Goal: Task Accomplishment & Management: Use online tool/utility

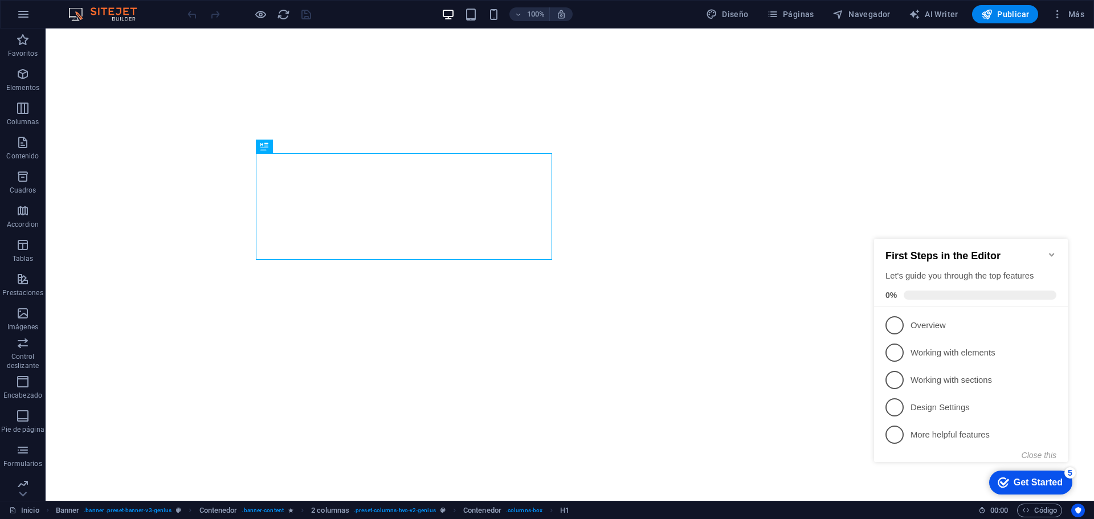
click at [1049, 250] on icon "Minimize checklist" at bounding box center [1052, 254] width 9 height 9
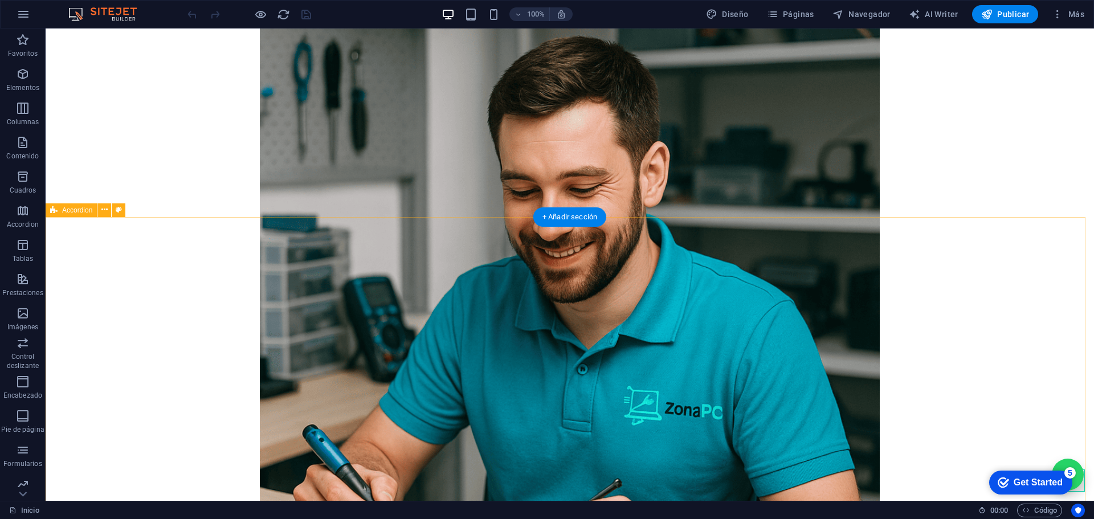
scroll to position [969, 0]
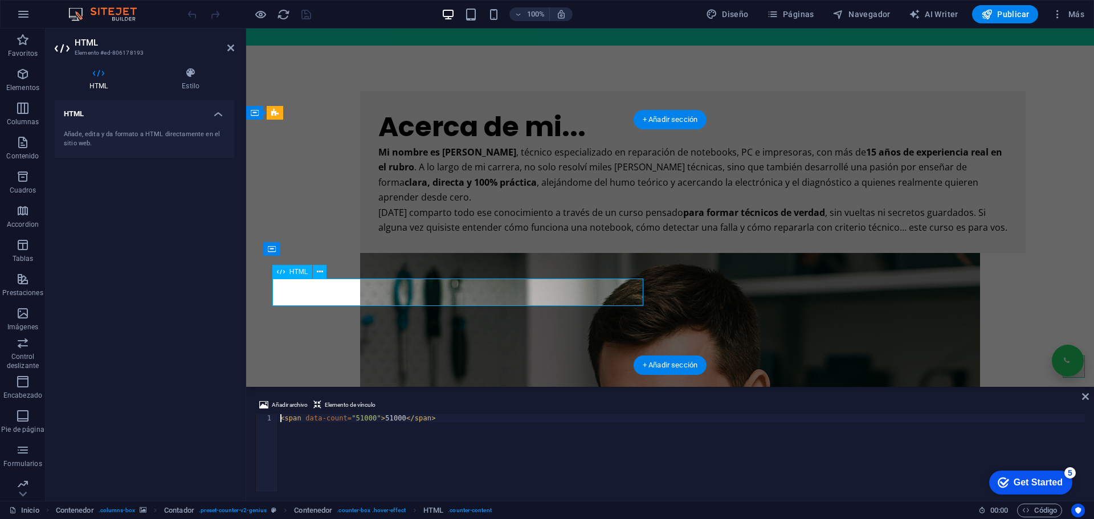
scroll to position [895, 0]
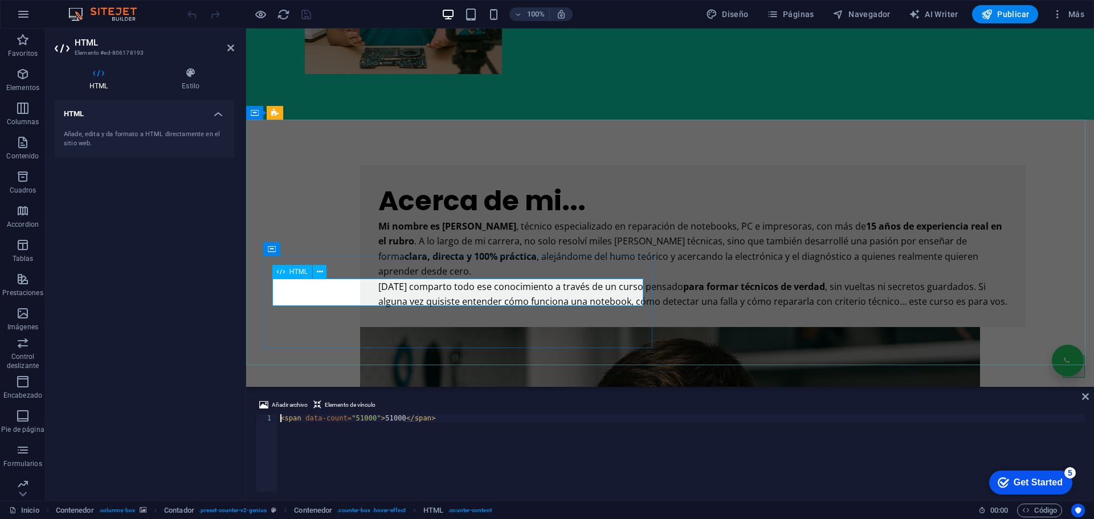
click at [358, 416] on div "< span data-count = "51000" > 51000 </ span >" at bounding box center [681, 460] width 807 height 93
click at [385, 420] on div "< span data-count = "52800" > 51000 </ span >" at bounding box center [681, 460] width 807 height 93
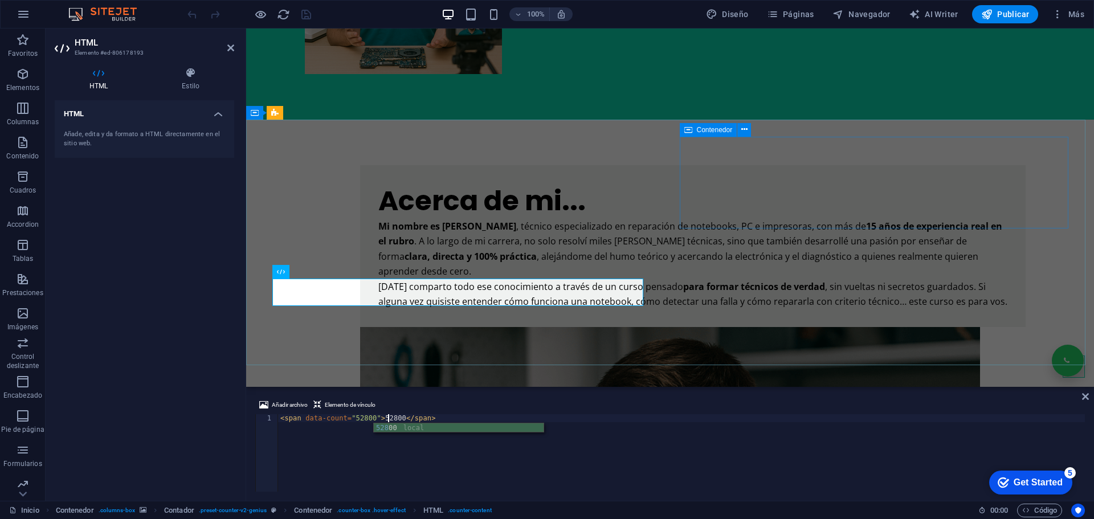
type textarea "<span data-count="52800">52800</span>"
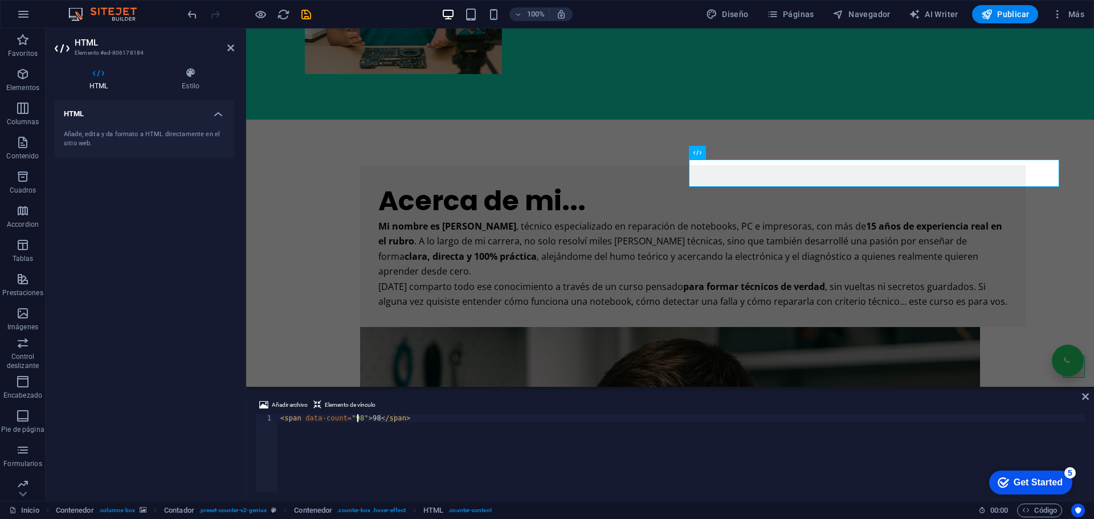
click at [357, 417] on div "< span data-count = "98" > 98 </ span >" at bounding box center [681, 460] width 807 height 93
click at [373, 420] on div "< span data-count = "99" > 98 </ span >" at bounding box center [681, 460] width 807 height 93
type textarea "<span data-count="99">99</span>"
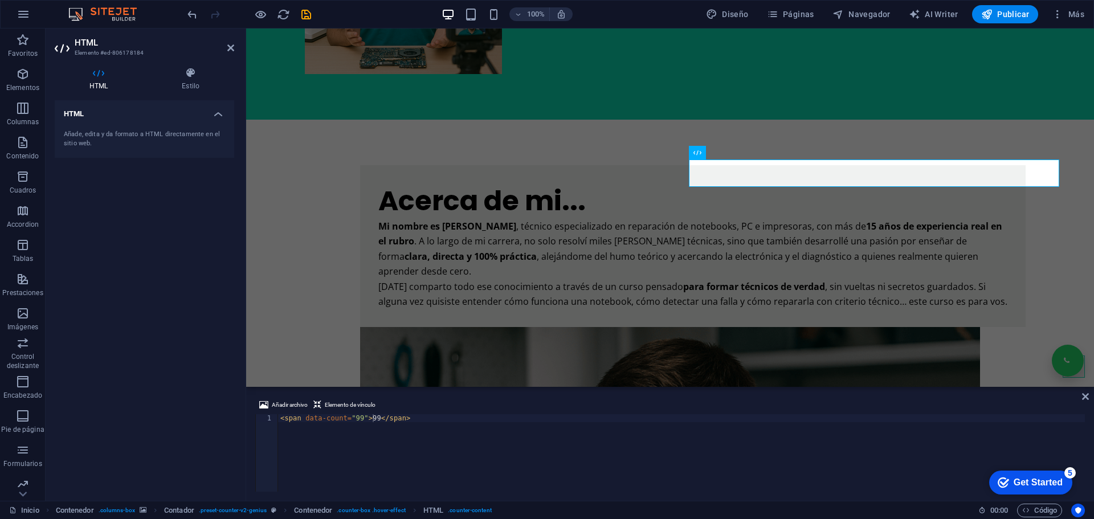
click at [725, 395] on div "Añadir archivo Elemento de vínculo <span data-count="99">99</span> 1 < span dat…" at bounding box center [670, 445] width 848 height 112
click at [723, 397] on div "Añadir archivo Elemento de vínculo <span data-count="99">99</span> 1 < span dat…" at bounding box center [670, 445] width 848 height 112
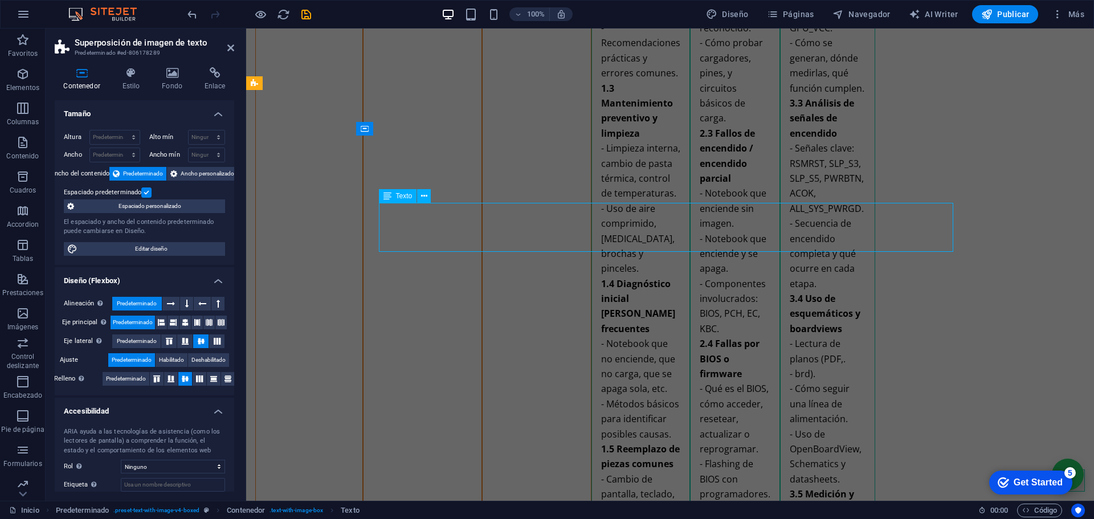
scroll to position [3196, 0]
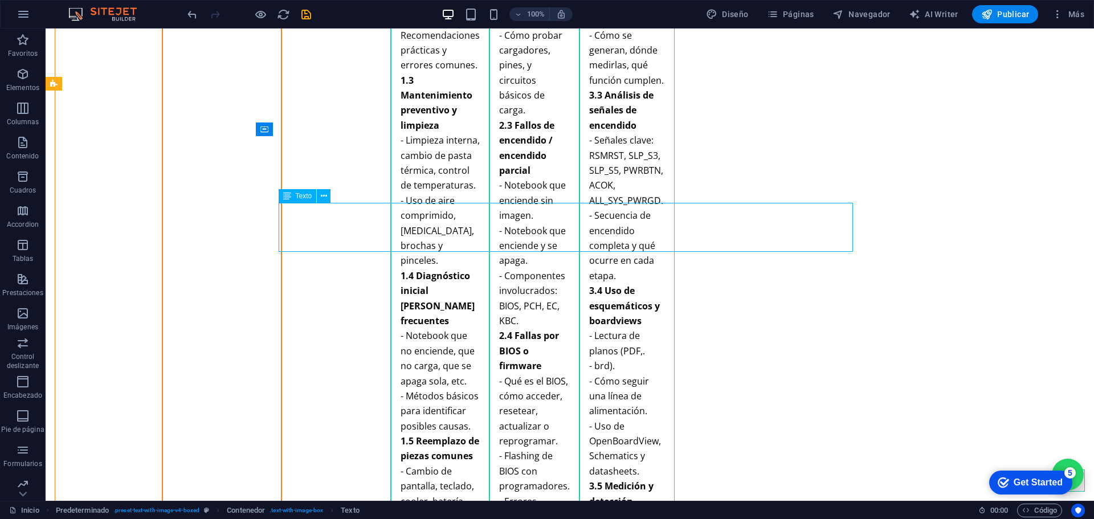
scroll to position [3188, 0]
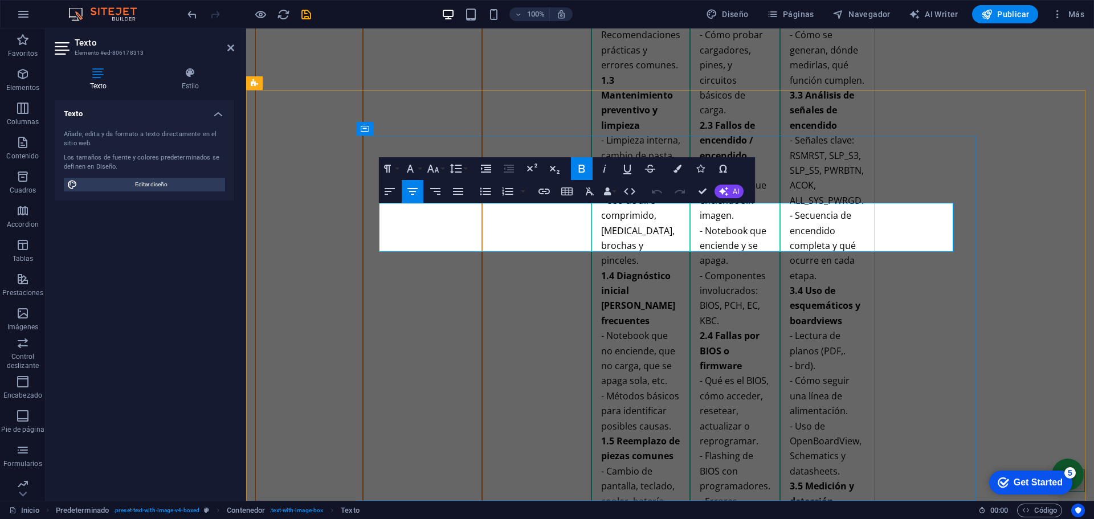
drag, startPoint x: 815, startPoint y: 247, endPoint x: 601, endPoint y: 244, distance: 213.8
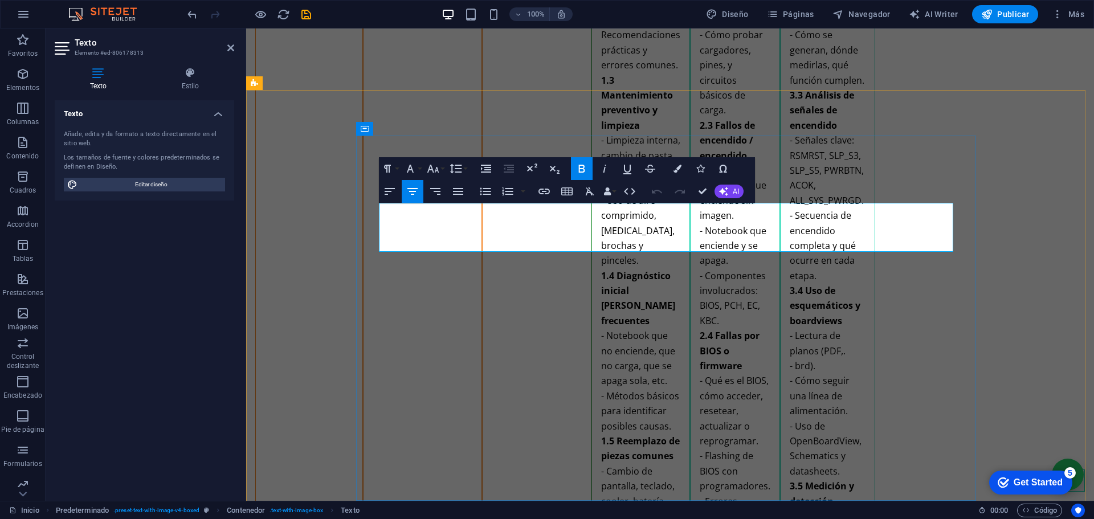
drag, startPoint x: 731, startPoint y: 210, endPoint x: 714, endPoint y: 208, distance: 17.3
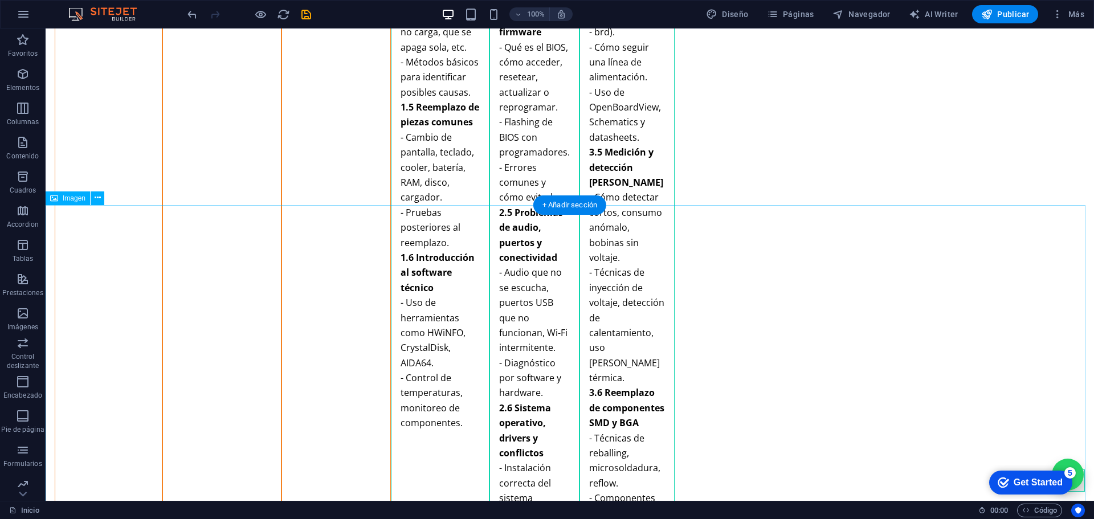
scroll to position [3937, 0]
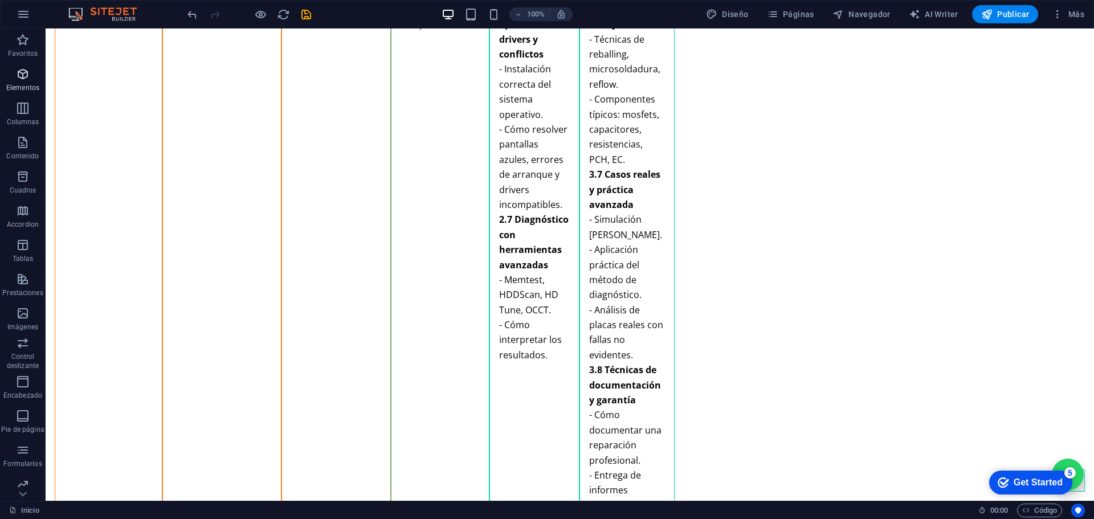
click at [14, 69] on span "Elementos" at bounding box center [23, 80] width 46 height 27
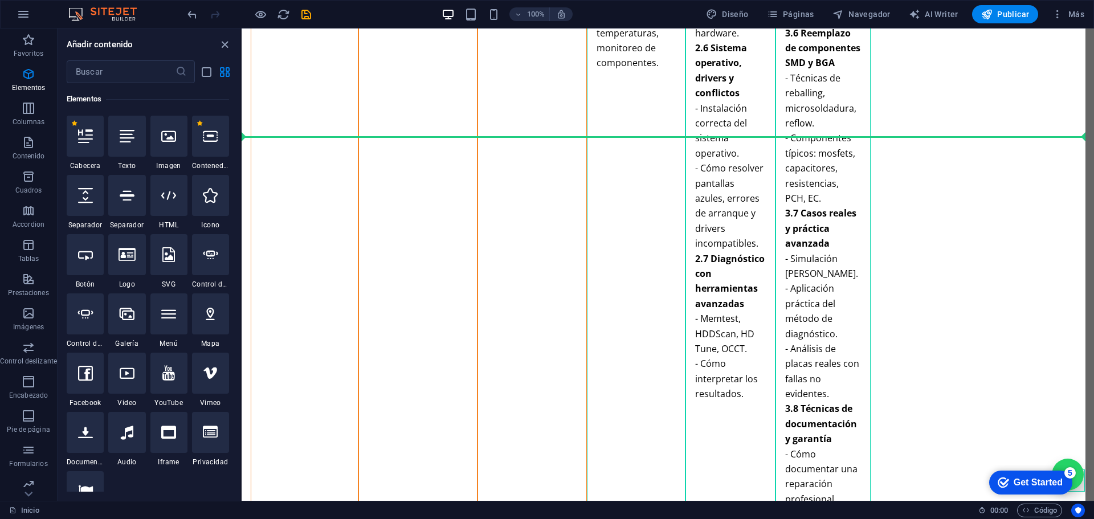
scroll to position [3882, 0]
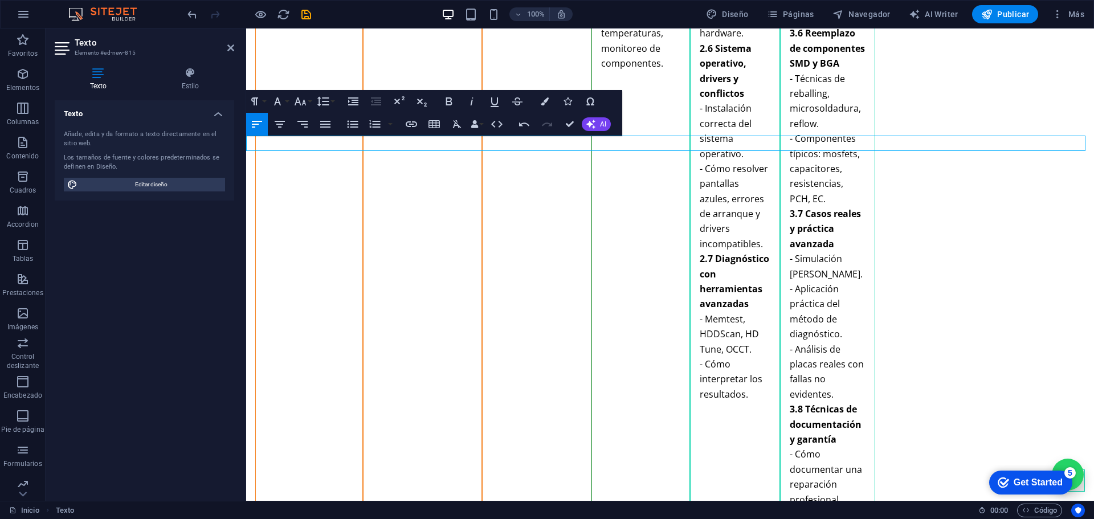
click at [287, 124] on button "Align Center" at bounding box center [280, 124] width 22 height 23
drag, startPoint x: 749, startPoint y: 144, endPoint x: 536, endPoint y: 144, distance: 212.6
click at [275, 99] on icon "button" at bounding box center [278, 102] width 14 height 14
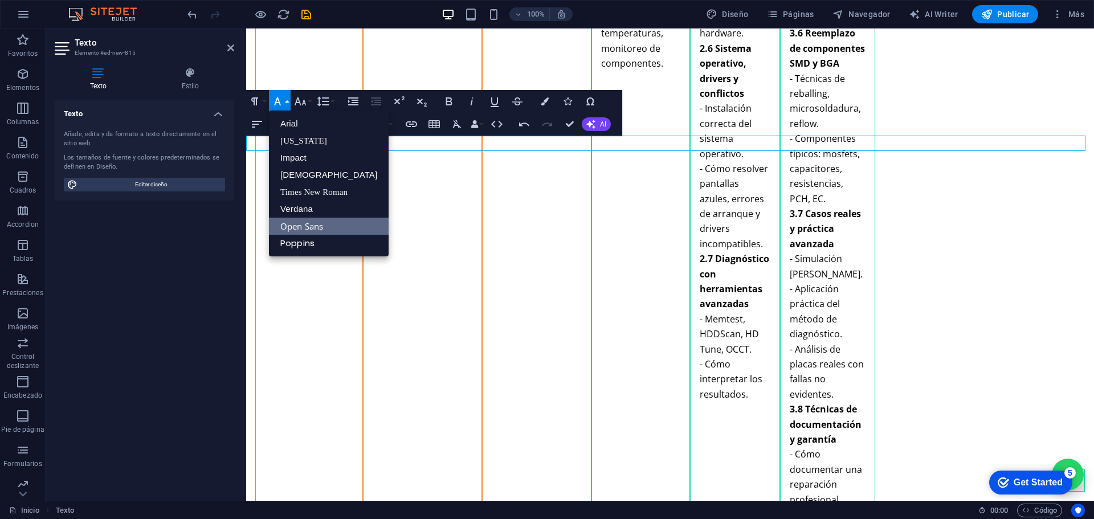
scroll to position [0, 0]
click at [292, 158] on link "Impact" at bounding box center [329, 157] width 120 height 17
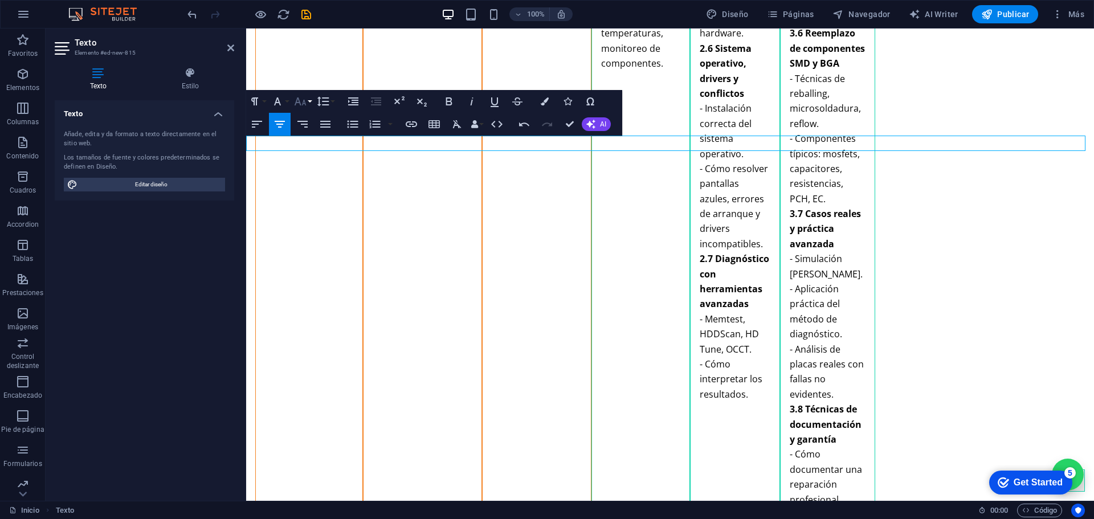
click at [302, 103] on icon "button" at bounding box center [301, 102] width 14 height 14
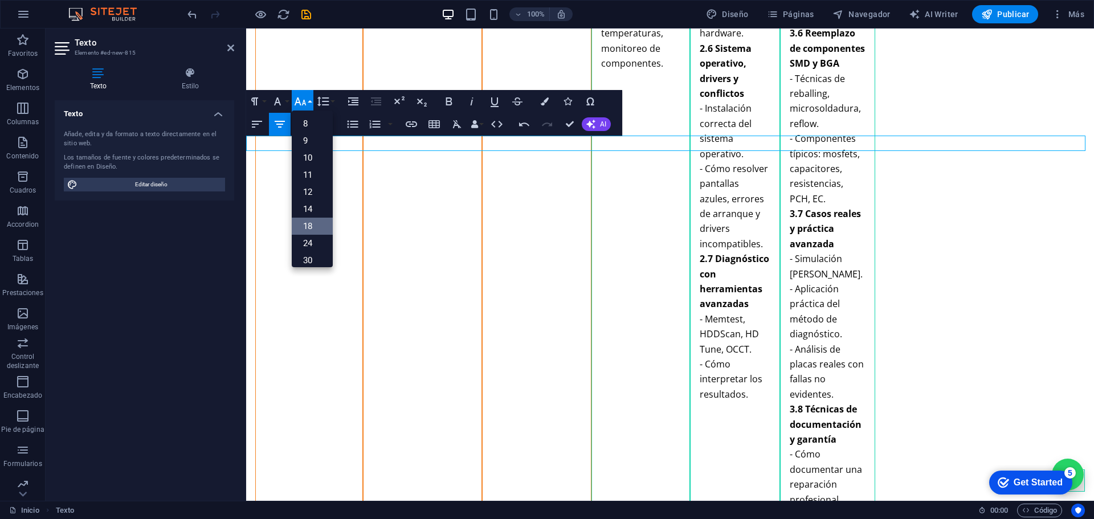
click at [312, 223] on link "18" at bounding box center [312, 226] width 41 height 17
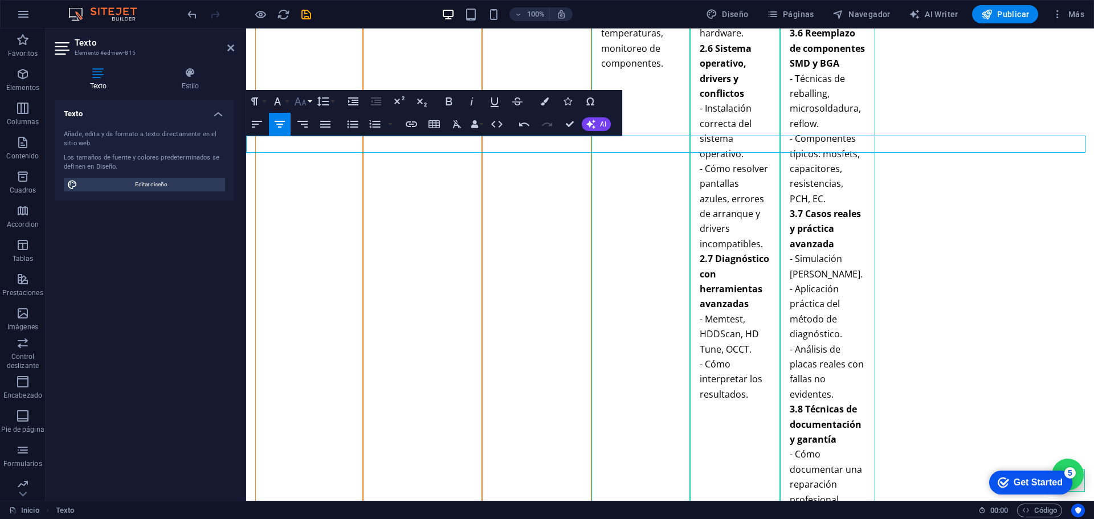
click at [304, 107] on icon "button" at bounding box center [301, 102] width 14 height 14
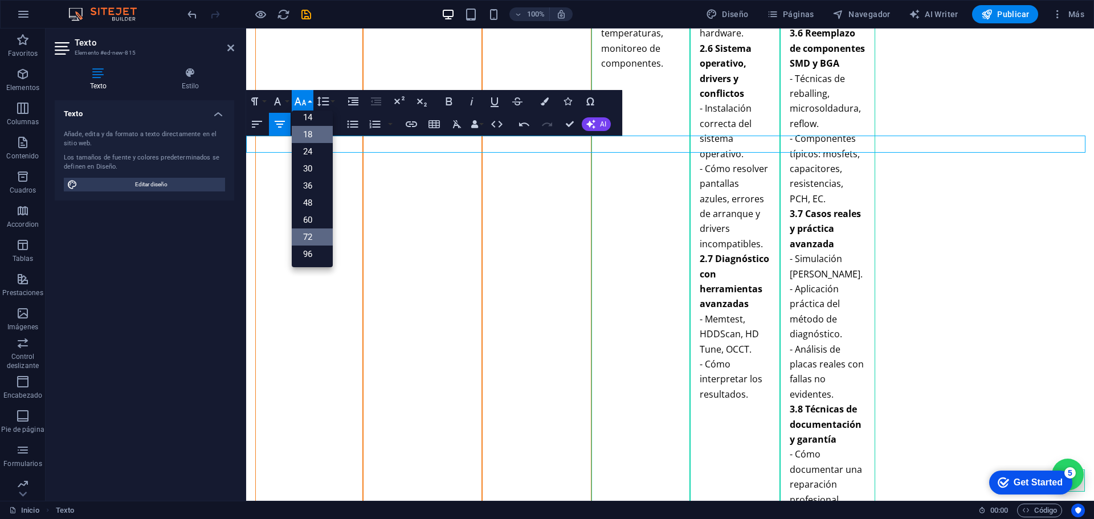
scroll to position [92, 0]
click at [302, 255] on link "96" at bounding box center [312, 254] width 41 height 17
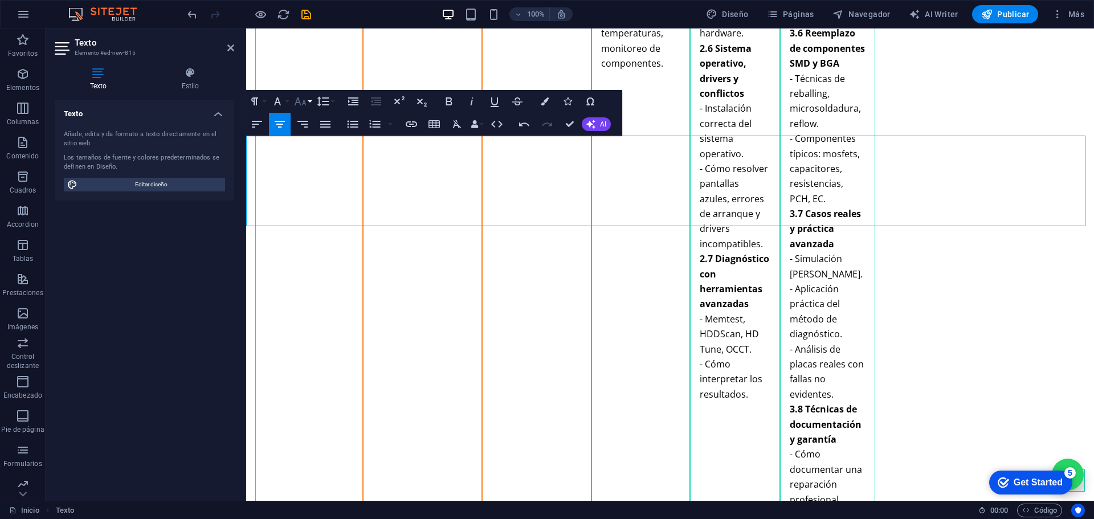
click at [300, 101] on icon "button" at bounding box center [301, 101] width 12 height 8
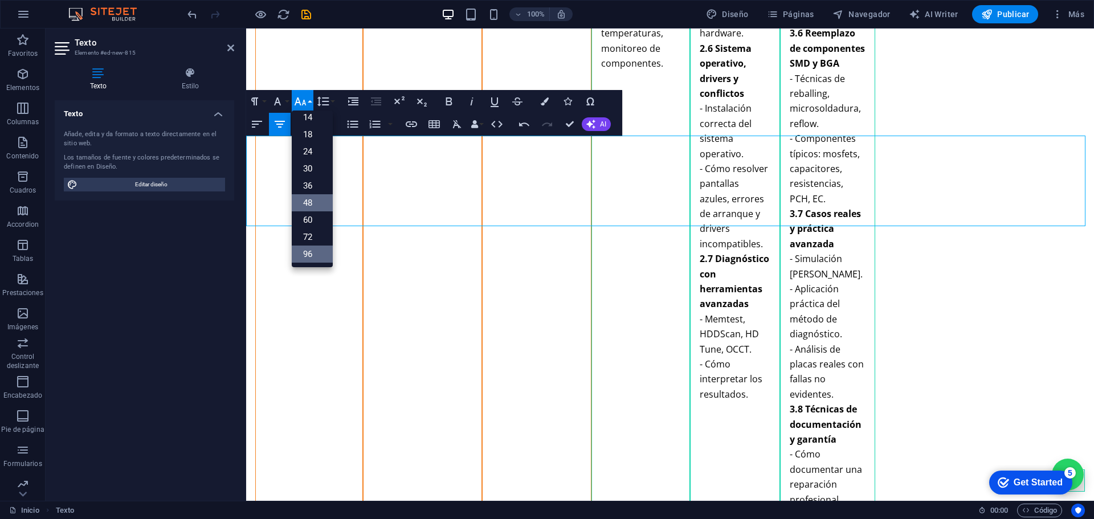
click at [312, 204] on link "48" at bounding box center [312, 202] width 41 height 17
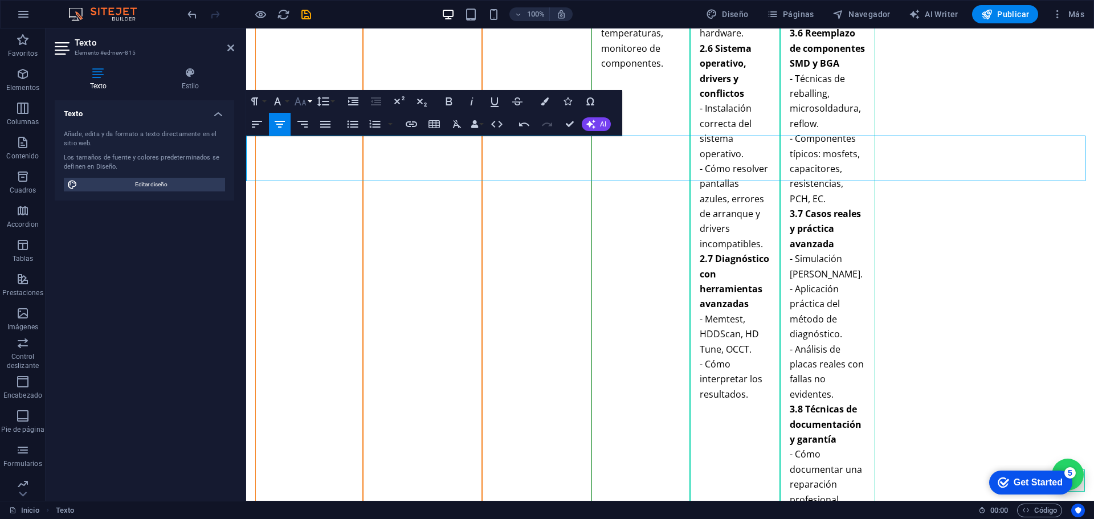
click at [298, 99] on icon "button" at bounding box center [301, 101] width 12 height 8
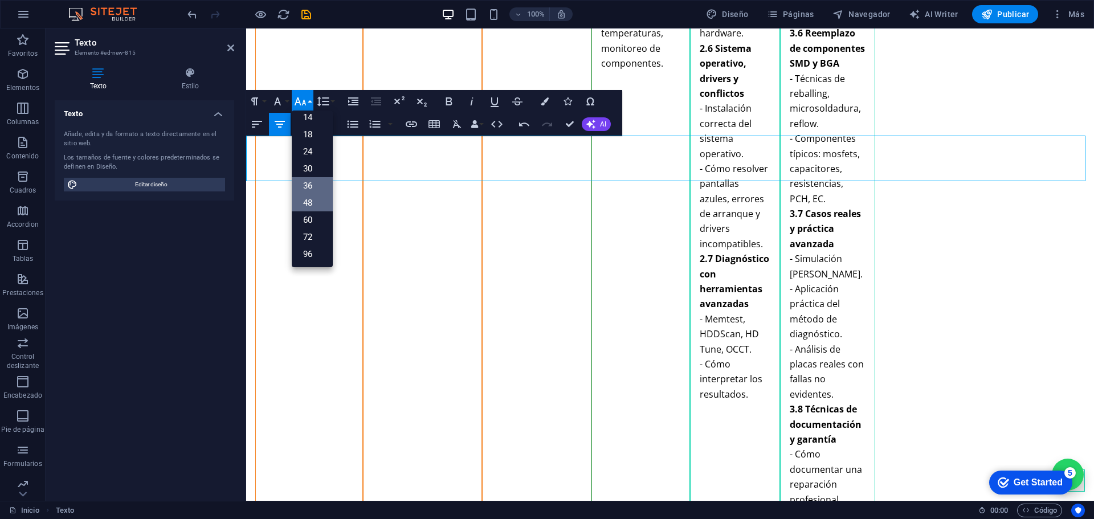
click at [310, 180] on link "36" at bounding box center [312, 185] width 41 height 17
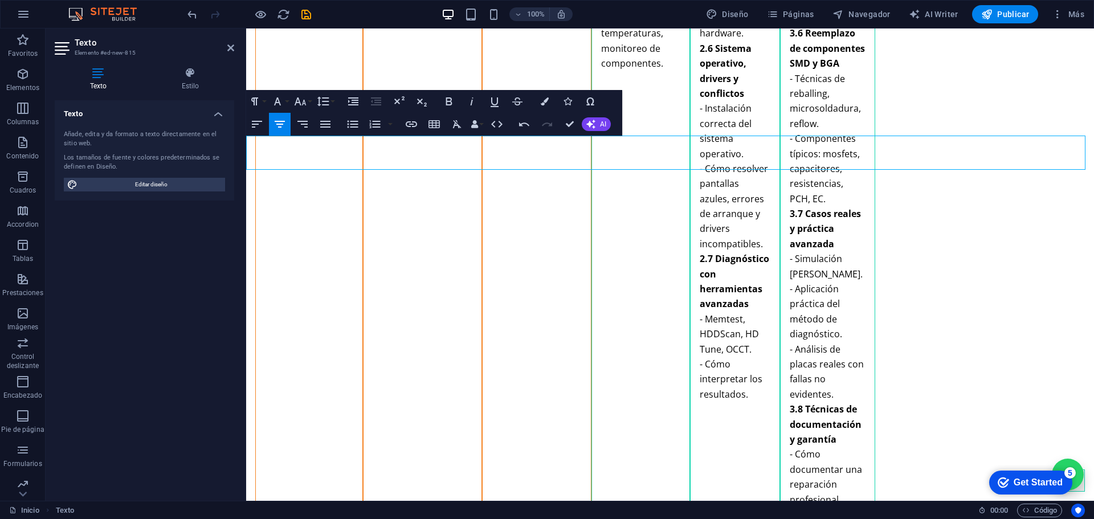
drag, startPoint x: 784, startPoint y: 150, endPoint x: 734, endPoint y: 150, distance: 50.2
click at [192, 82] on h4 "Estilo" at bounding box center [190, 79] width 88 height 24
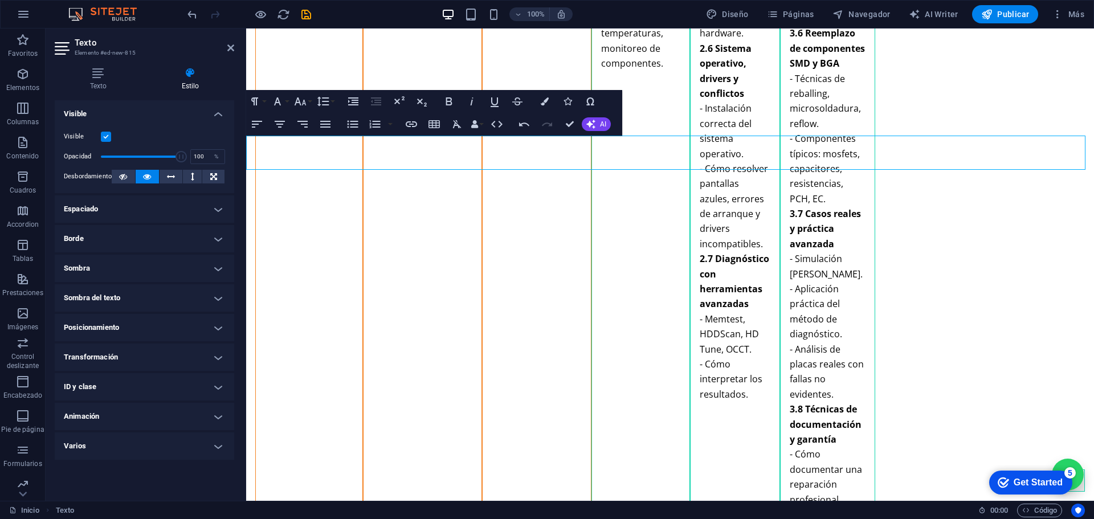
click at [106, 79] on h4 "Texto" at bounding box center [101, 79] width 92 height 24
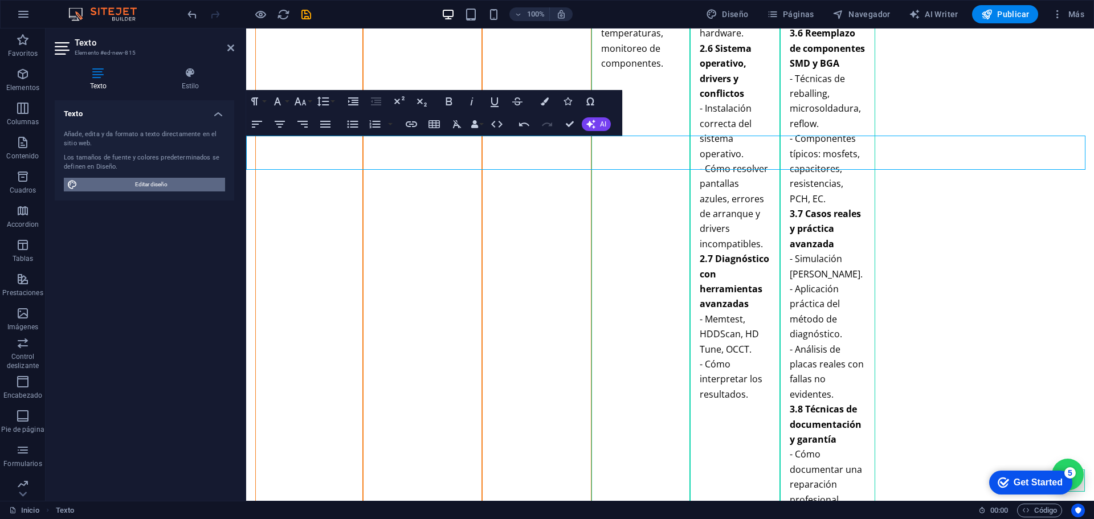
click at [145, 182] on span "Editar diseño" at bounding box center [151, 185] width 141 height 14
select select "px"
select select "400"
select select "px"
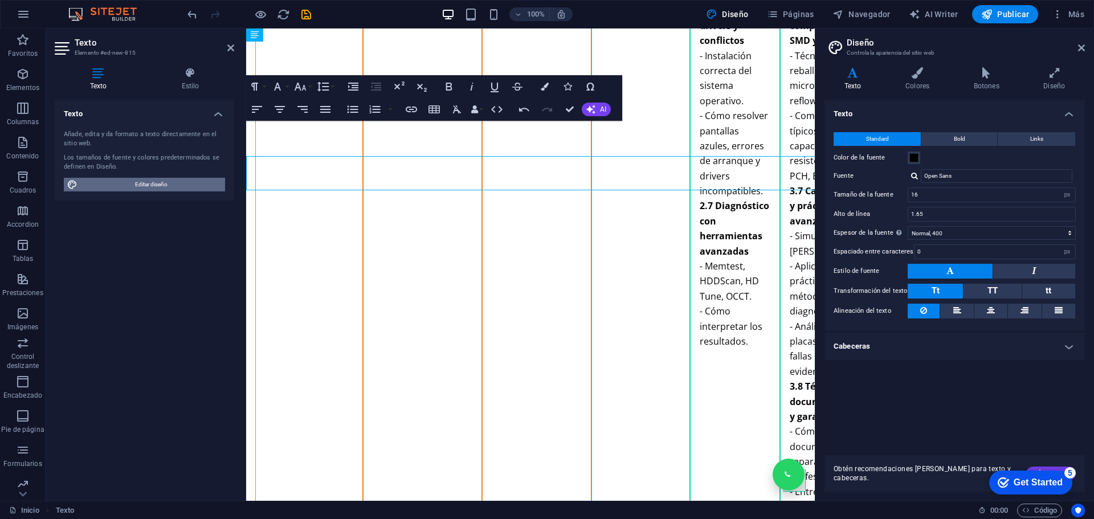
scroll to position [3861, 0]
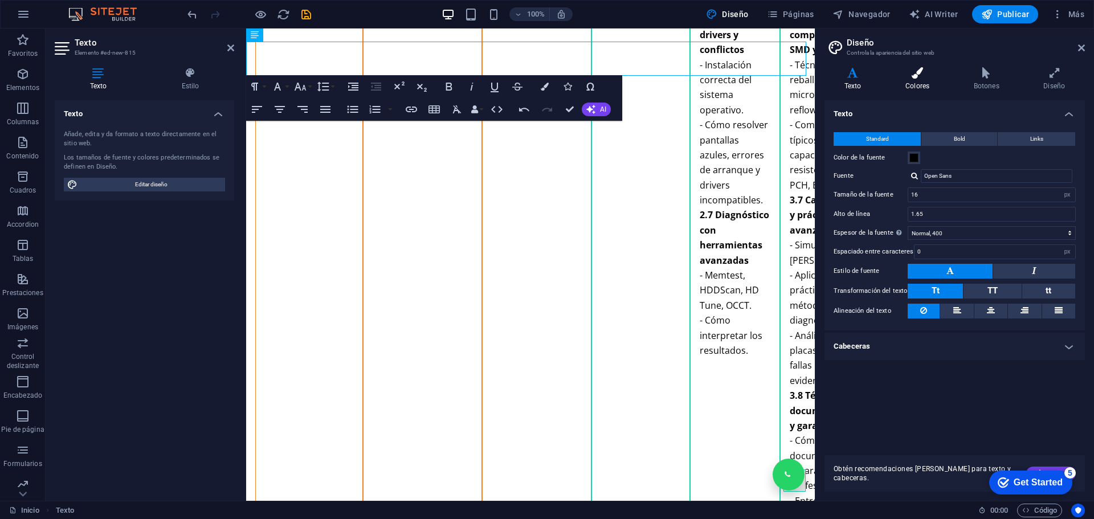
click at [920, 82] on h4 "Colores" at bounding box center [920, 79] width 68 height 24
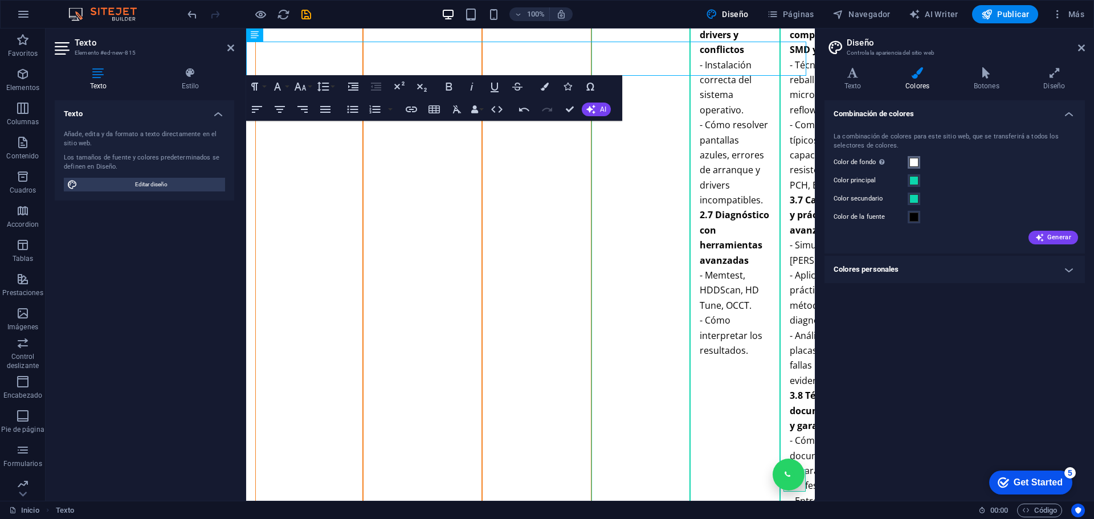
click at [912, 162] on span at bounding box center [914, 162] width 9 height 9
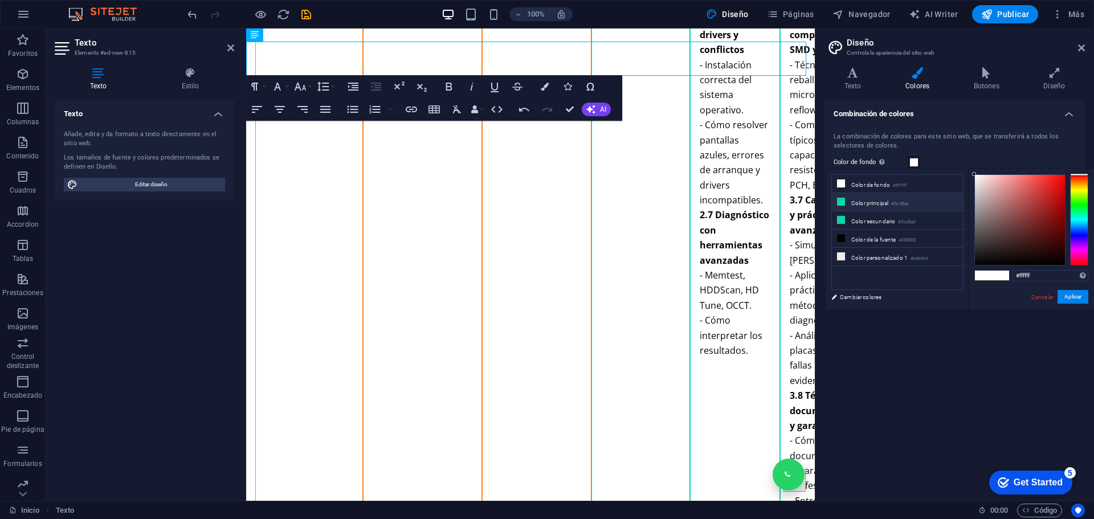
click at [842, 198] on icon at bounding box center [841, 202] width 8 height 8
type input "#0cd5ad"
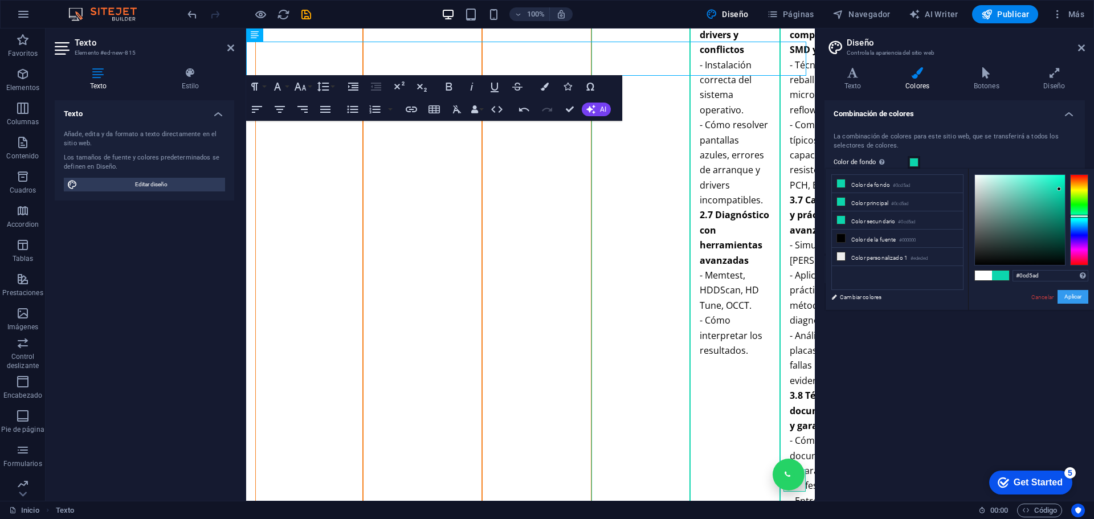
click at [1064, 294] on button "Aplicar" at bounding box center [1073, 297] width 31 height 14
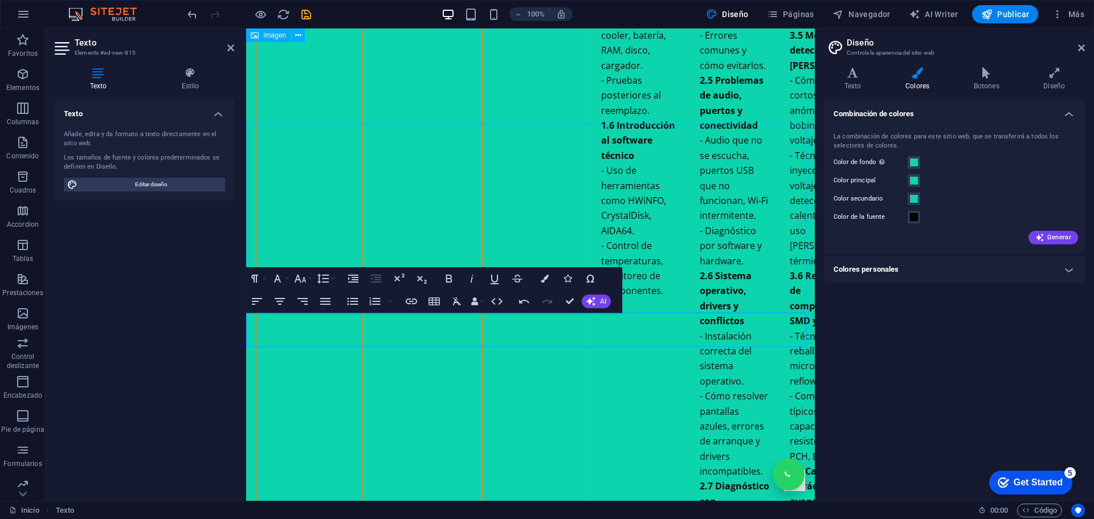
scroll to position [3533, 0]
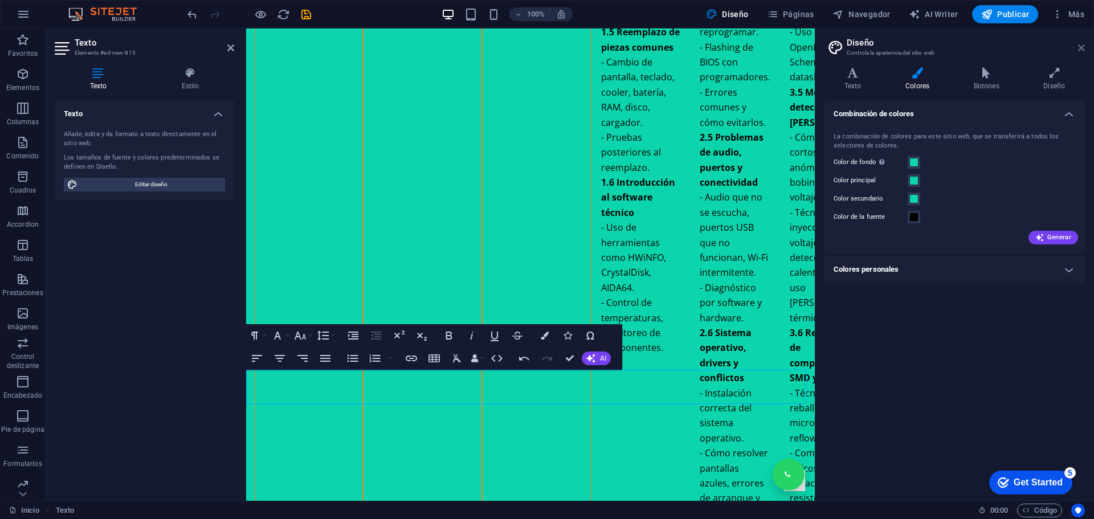
drag, startPoint x: 833, startPoint y: 20, endPoint x: 1078, endPoint y: 48, distance: 247.3
click at [1078, 48] on icon at bounding box center [1081, 47] width 7 height 9
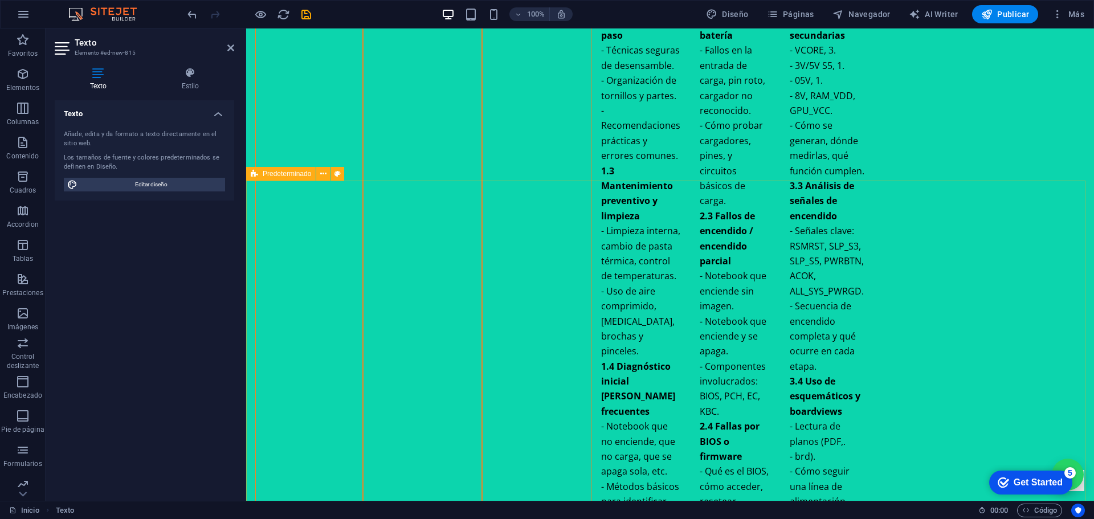
scroll to position [3553, 0]
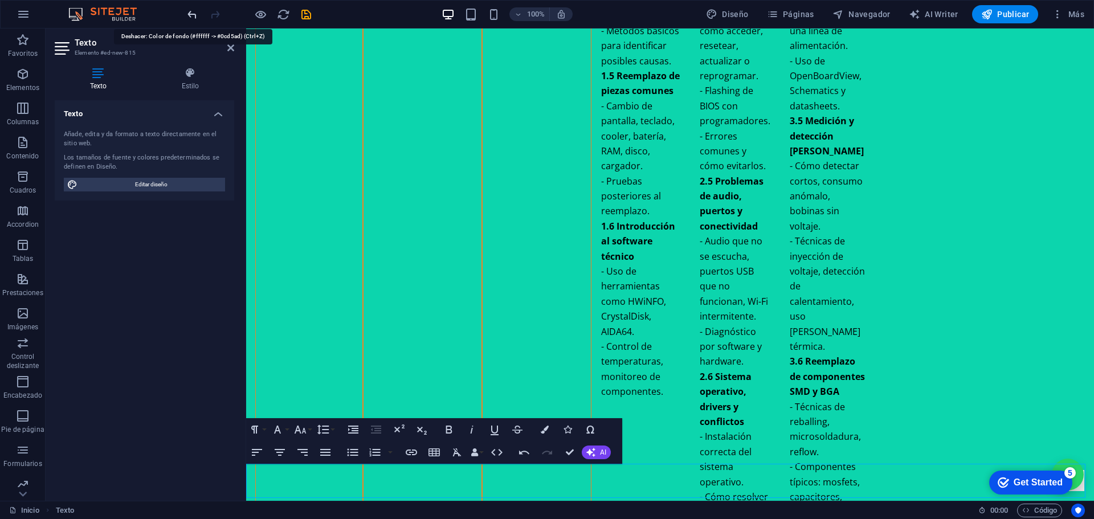
click at [191, 13] on icon "undo" at bounding box center [192, 14] width 13 height 13
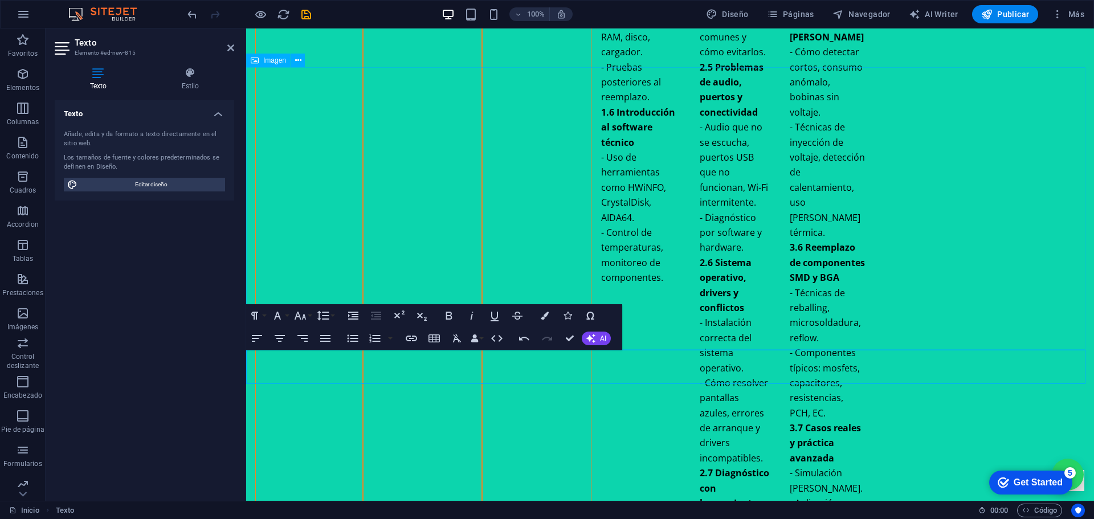
scroll to position [3781, 0]
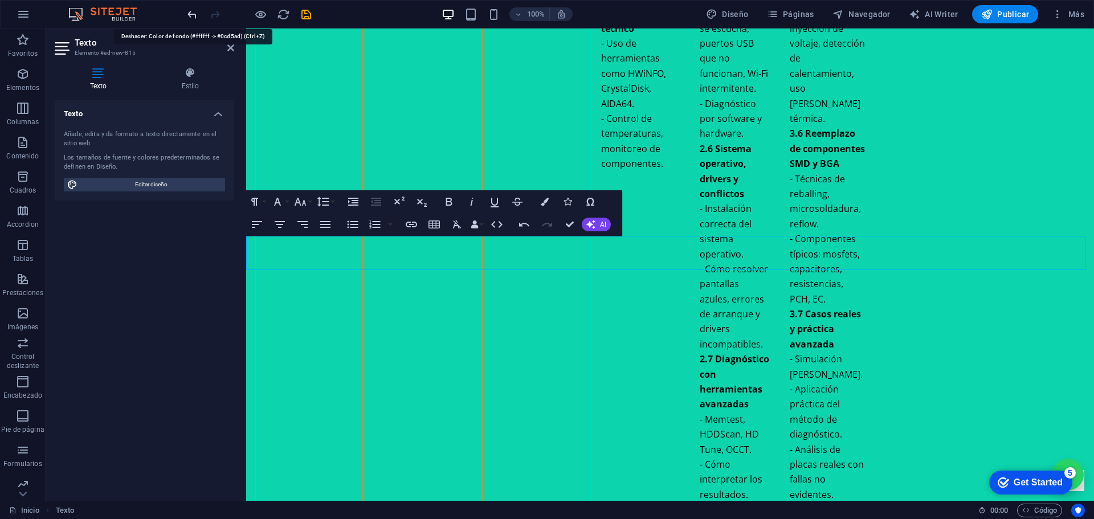
click at [194, 14] on icon "undo" at bounding box center [192, 14] width 13 height 13
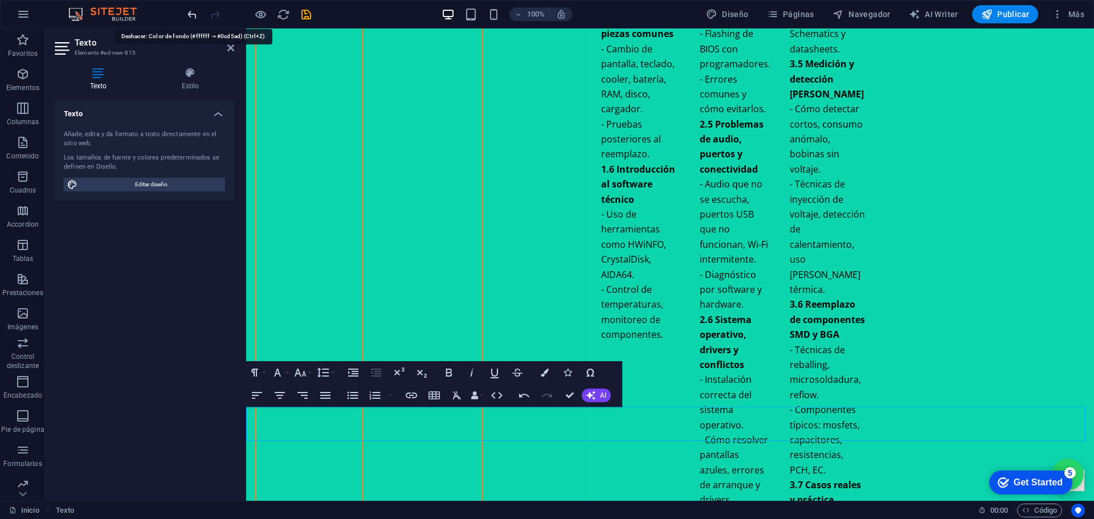
click at [191, 16] on icon "undo" at bounding box center [192, 14] width 13 height 13
click at [192, 16] on icon "undo" at bounding box center [192, 14] width 13 height 13
click at [194, 14] on icon "undo" at bounding box center [192, 14] width 13 height 13
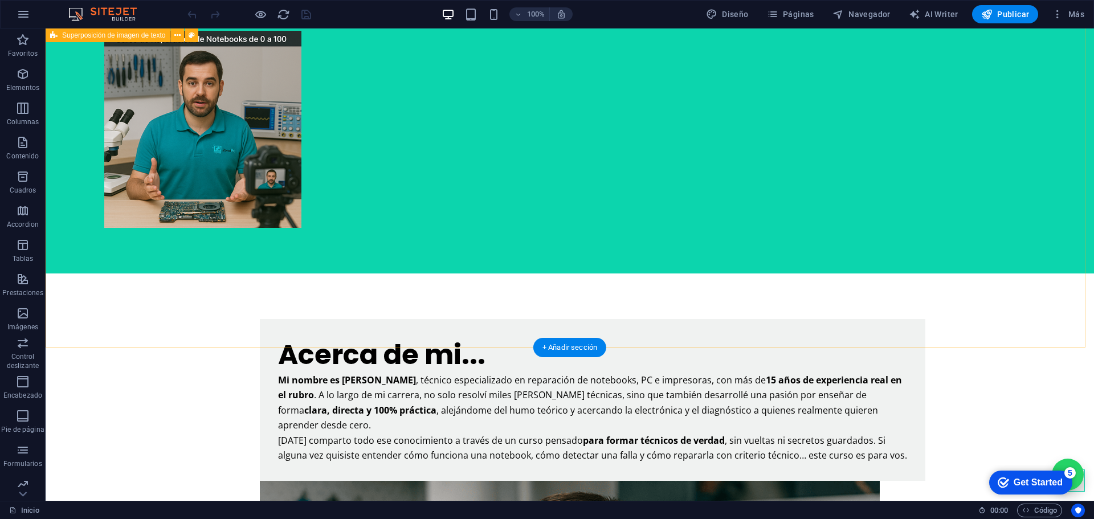
scroll to position [1026, 0]
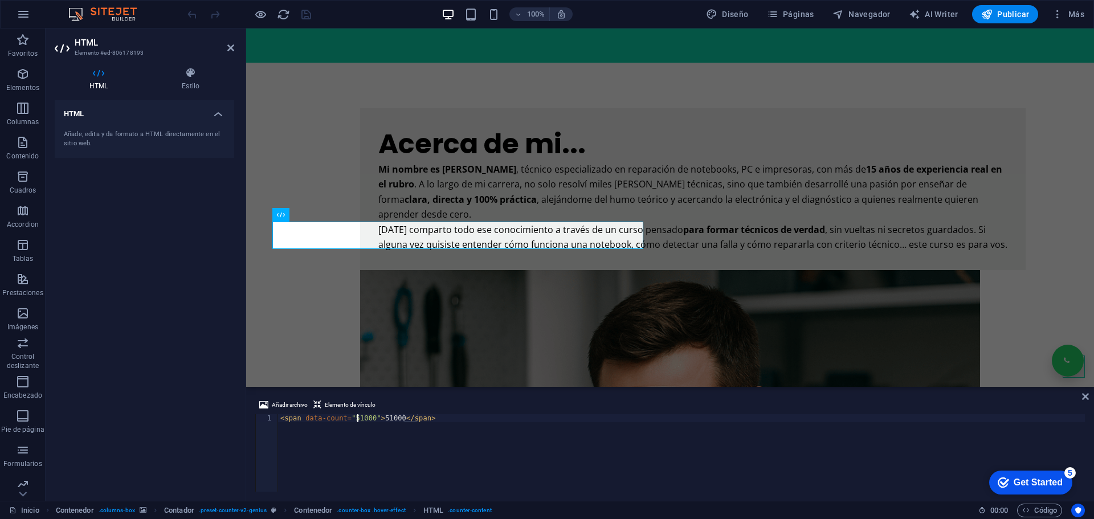
click at [358, 416] on div "< span data-count = "51000" > 51000 </ span >" at bounding box center [681, 460] width 807 height 93
click at [384, 418] on div "< span data-count = "52800" > 51000 </ span >" at bounding box center [681, 460] width 807 height 93
type textarea "<span data-count="52800">52800</span>"
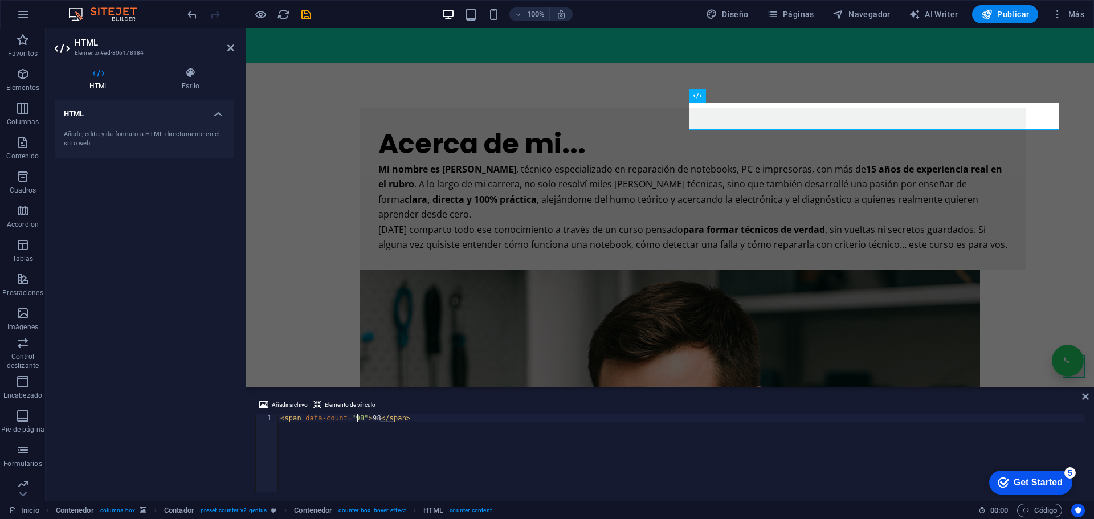
click at [356, 417] on div "< span data-count = "98" > 98 </ span >" at bounding box center [681, 460] width 807 height 93
click at [373, 418] on div "< span data-count = "99" > 98 </ span >" at bounding box center [681, 460] width 807 height 93
type textarea "<span data-count="99">99</span>"
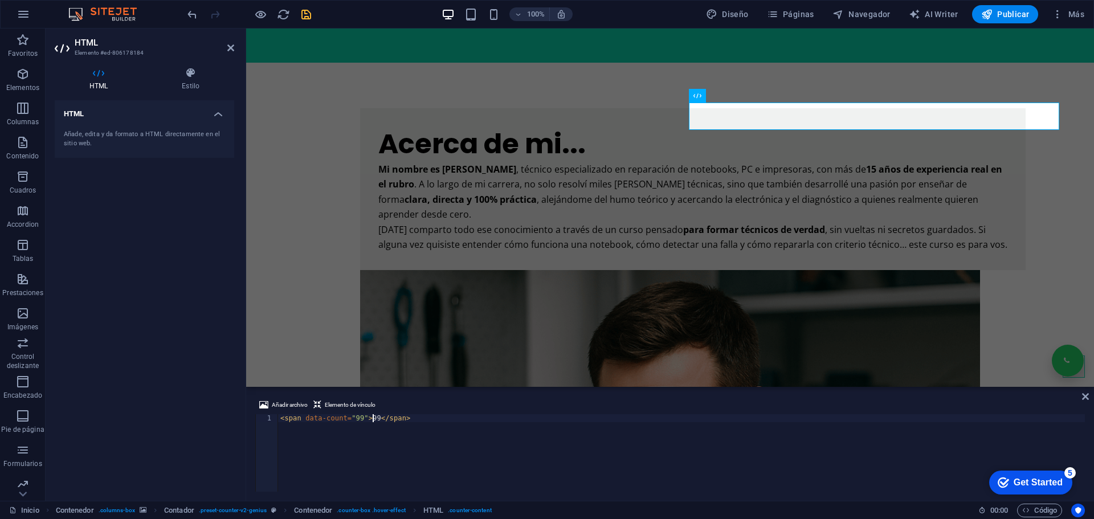
click at [302, 15] on icon "save" at bounding box center [306, 14] width 13 height 13
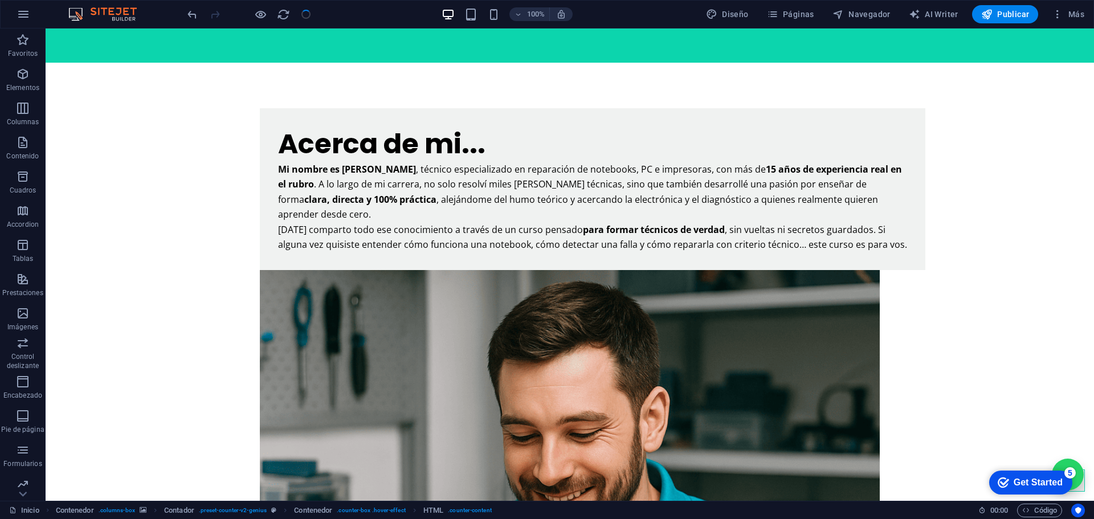
scroll to position [1026, 0]
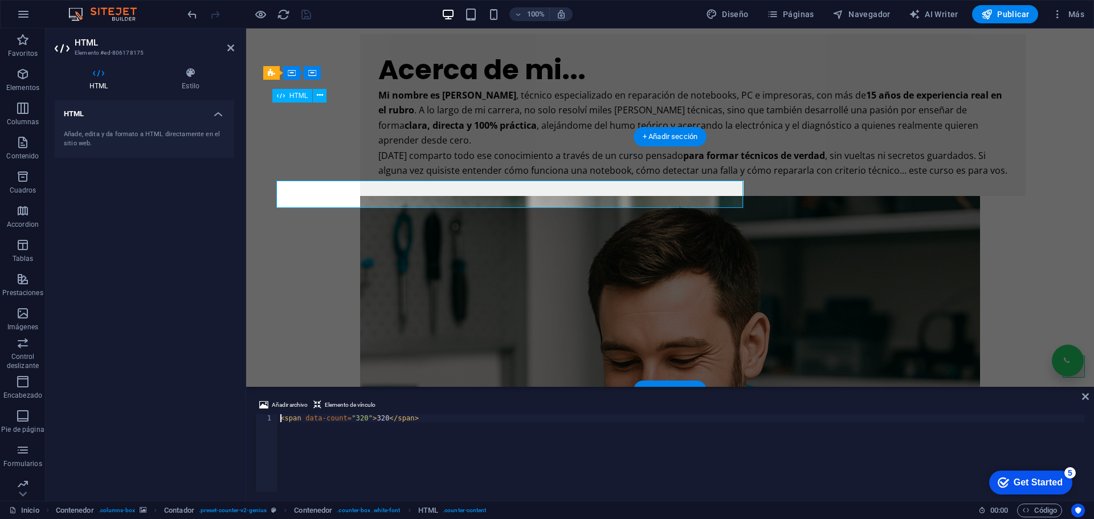
scroll to position [952, 0]
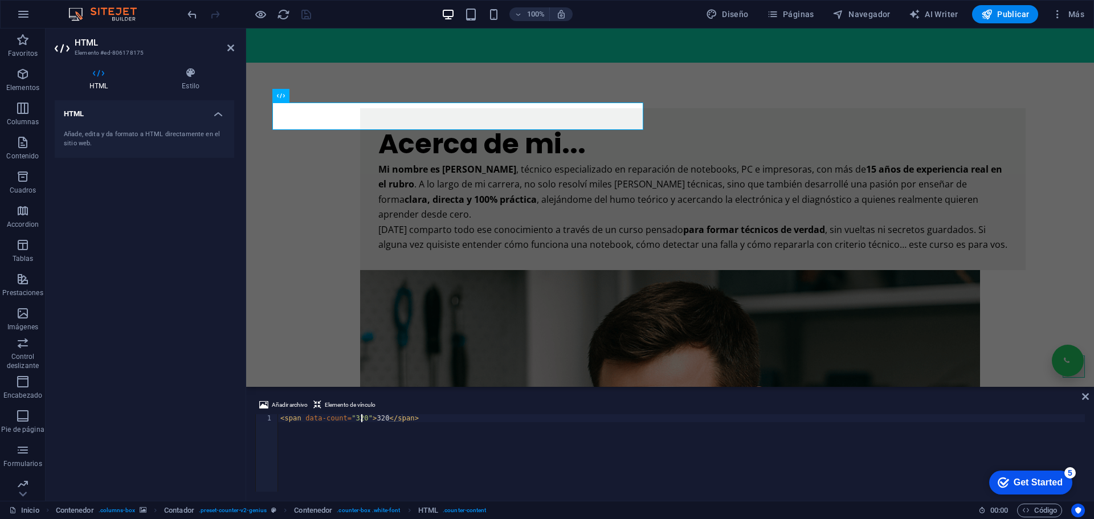
click at [361, 419] on div "< span data-count = "320" > 320 </ span >" at bounding box center [681, 460] width 807 height 93
click at [381, 418] on div "< span data-count = "336" > 320 </ span >" at bounding box center [681, 460] width 807 height 93
type textarea "<span data-count="336">336</span>"
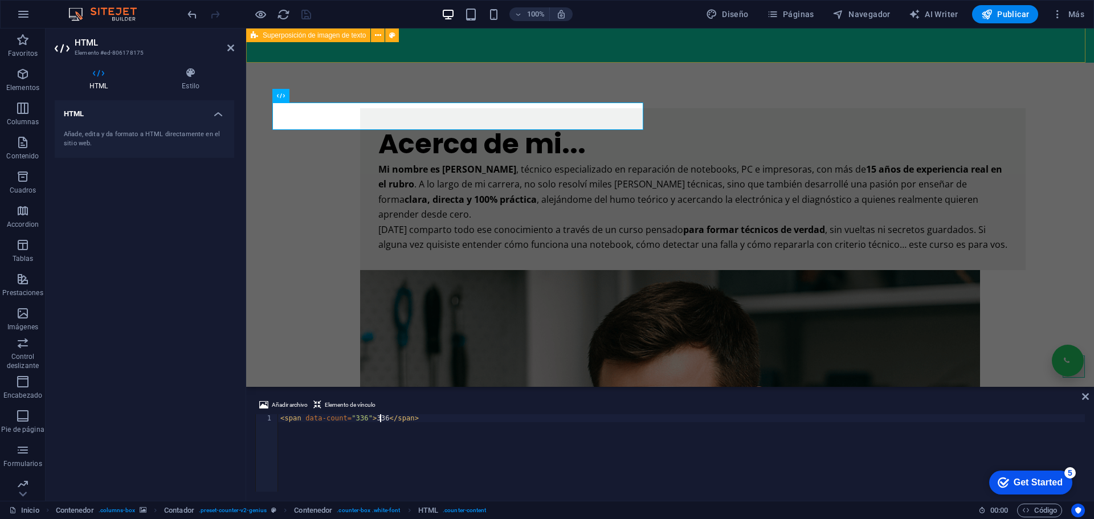
click at [405, 37] on div "Superposición de imagen de texto" at bounding box center [326, 36] width 160 height 14
click at [308, 15] on icon "save" at bounding box center [306, 14] width 13 height 13
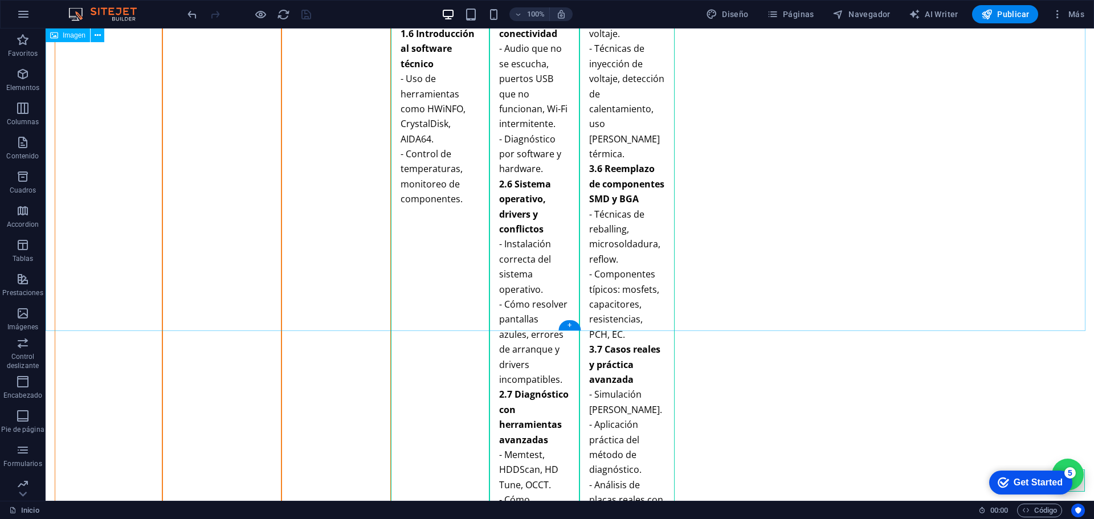
scroll to position [3933, 0]
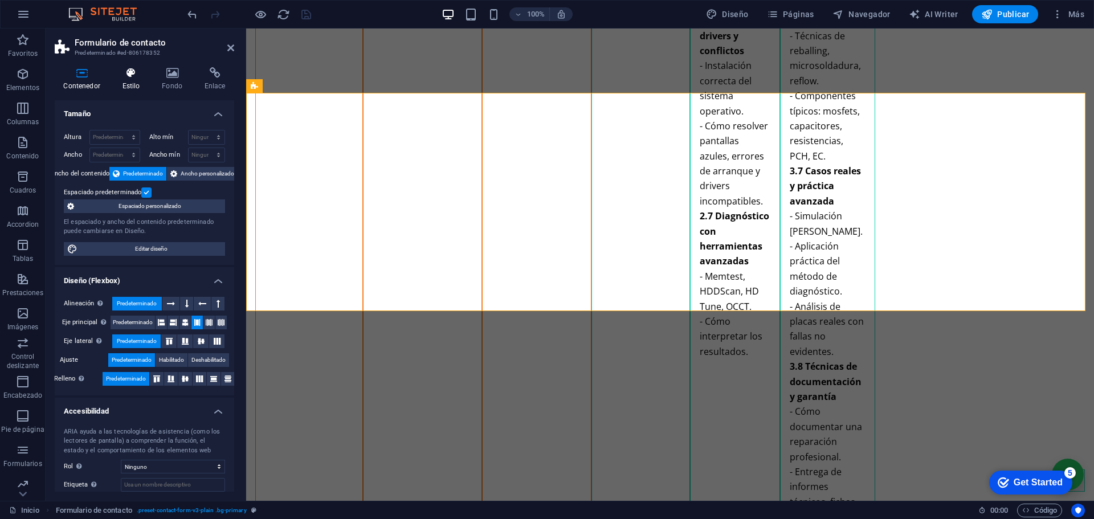
click at [132, 74] on icon at bounding box center [130, 72] width 35 height 11
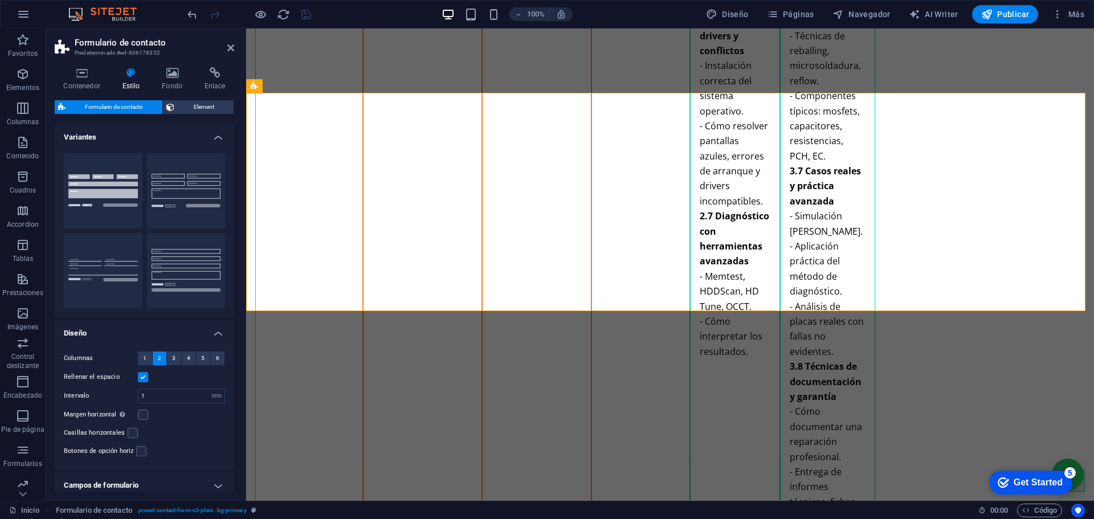
scroll to position [83, 0]
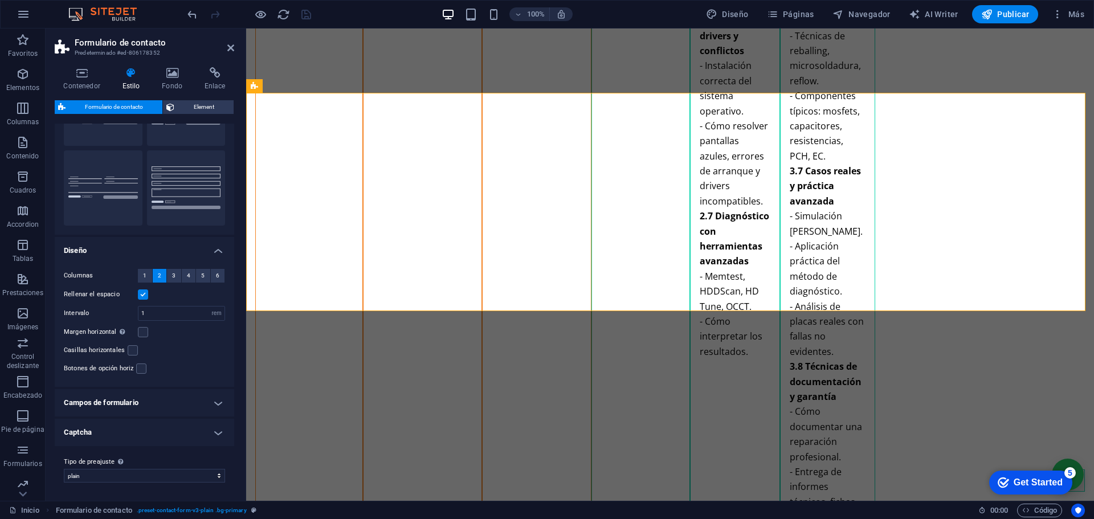
click at [184, 400] on h4 "Campos de formulario" at bounding box center [145, 402] width 180 height 27
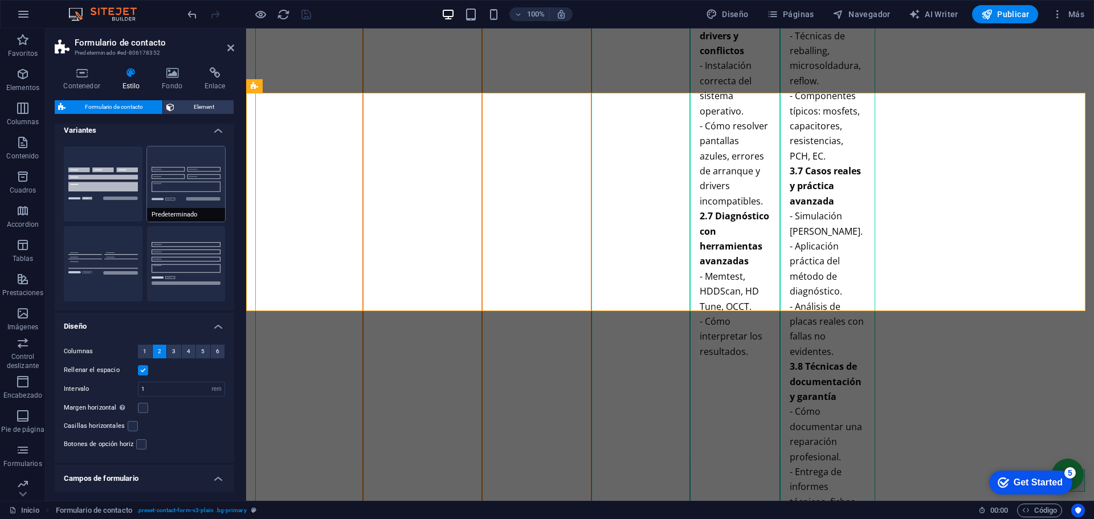
scroll to position [0, 0]
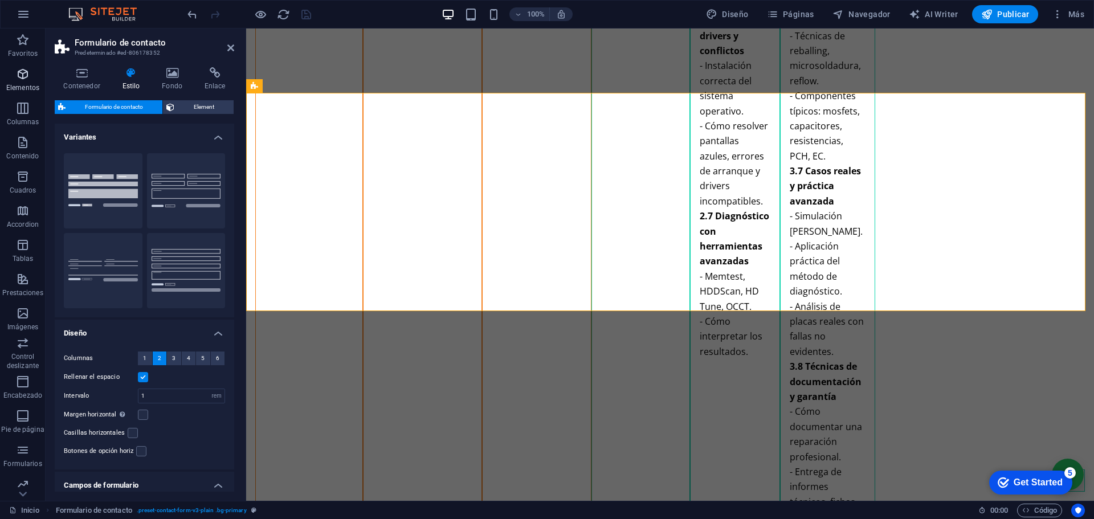
click at [27, 70] on icon "button" at bounding box center [23, 74] width 14 height 14
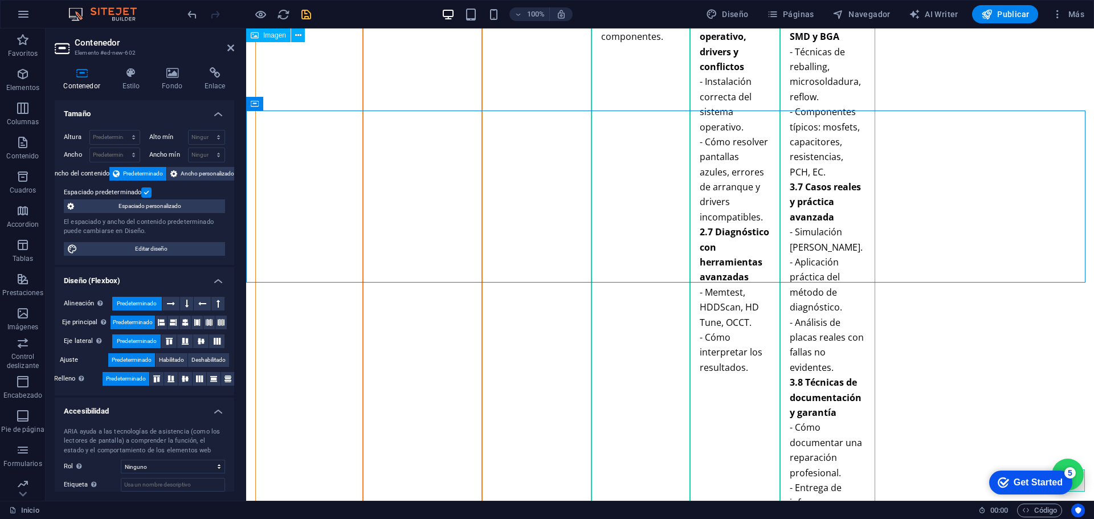
scroll to position [3907, 0]
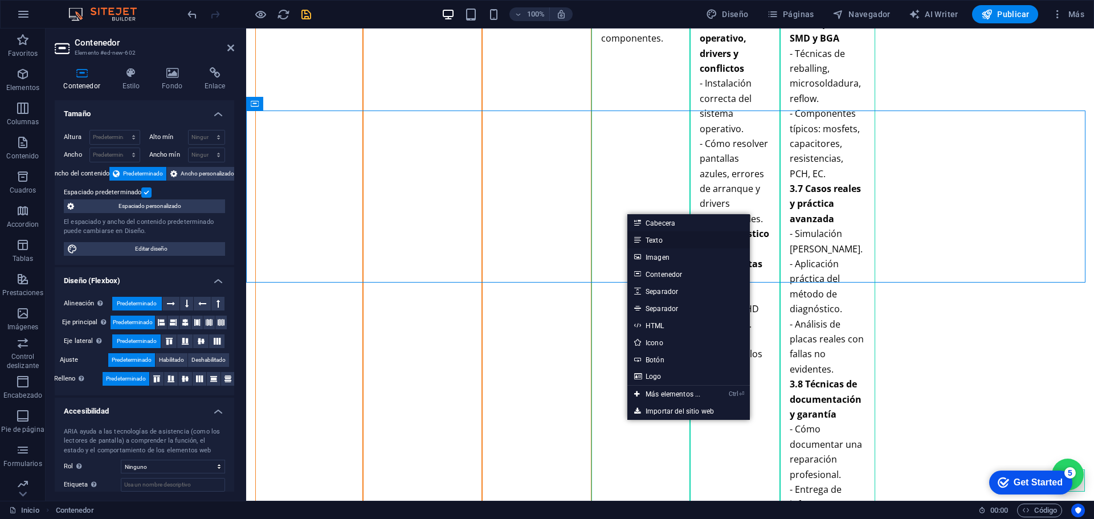
click at [660, 237] on link "Texto" at bounding box center [689, 239] width 123 height 17
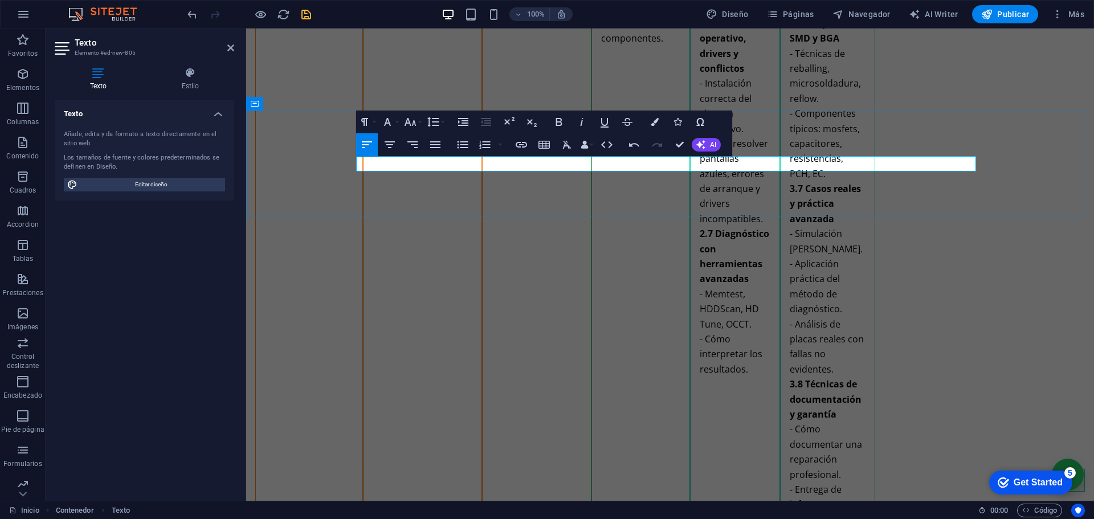
drag, startPoint x: 513, startPoint y: 160, endPoint x: 294, endPoint y: 160, distance: 219.5
click at [395, 144] on icon "button" at bounding box center [390, 145] width 14 height 14
click at [557, 124] on icon "button" at bounding box center [559, 122] width 6 height 8
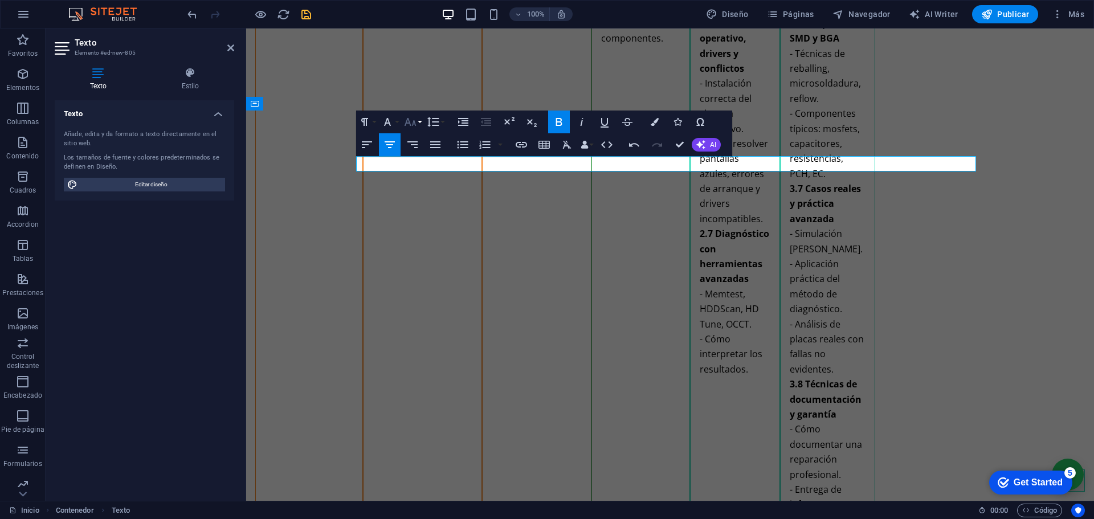
click at [410, 123] on icon "button" at bounding box center [411, 122] width 14 height 14
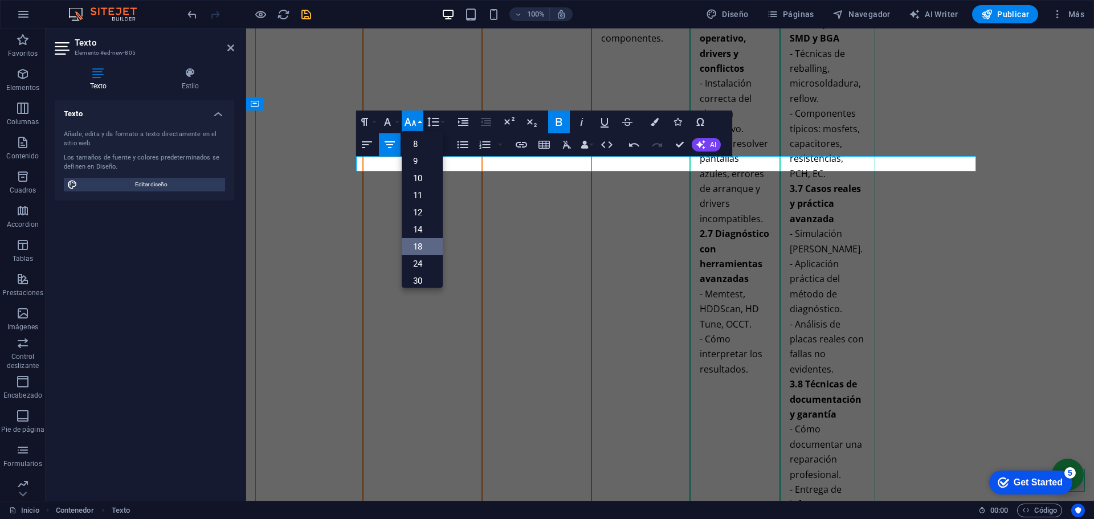
click at [422, 241] on link "18" at bounding box center [422, 246] width 41 height 17
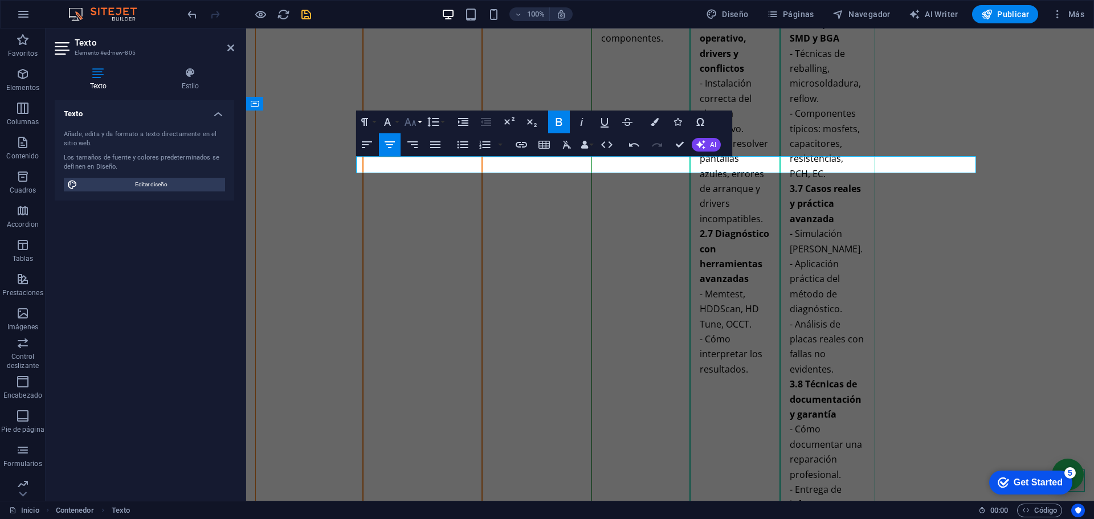
click at [411, 117] on icon "button" at bounding box center [411, 122] width 14 height 14
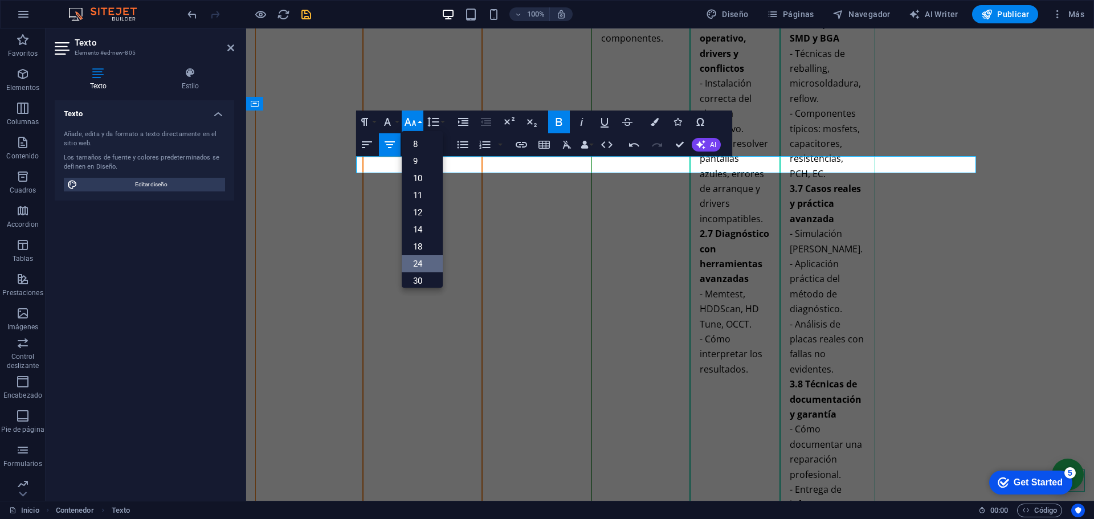
click at [421, 264] on link "24" at bounding box center [422, 263] width 41 height 17
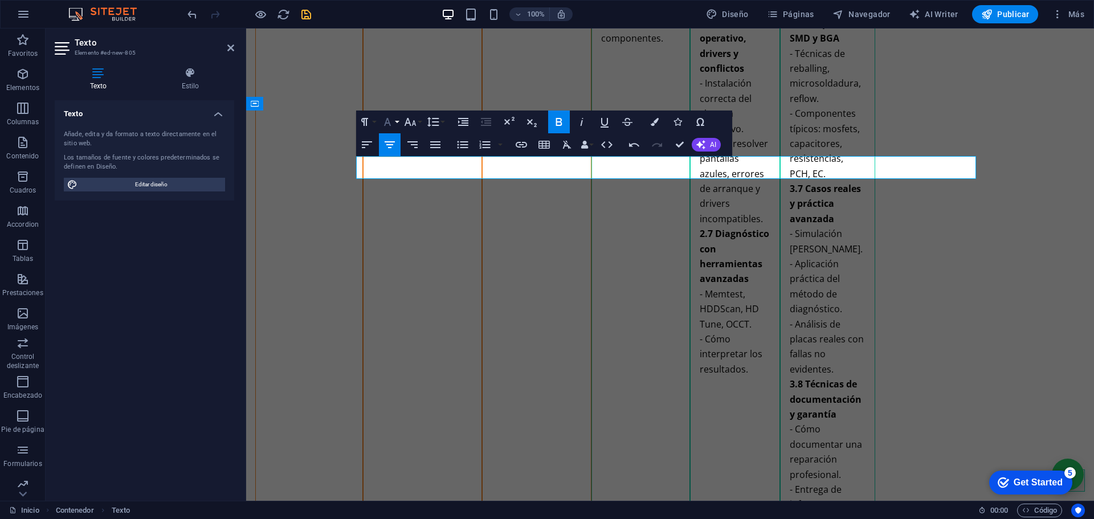
click at [388, 119] on icon "button" at bounding box center [387, 122] width 7 height 8
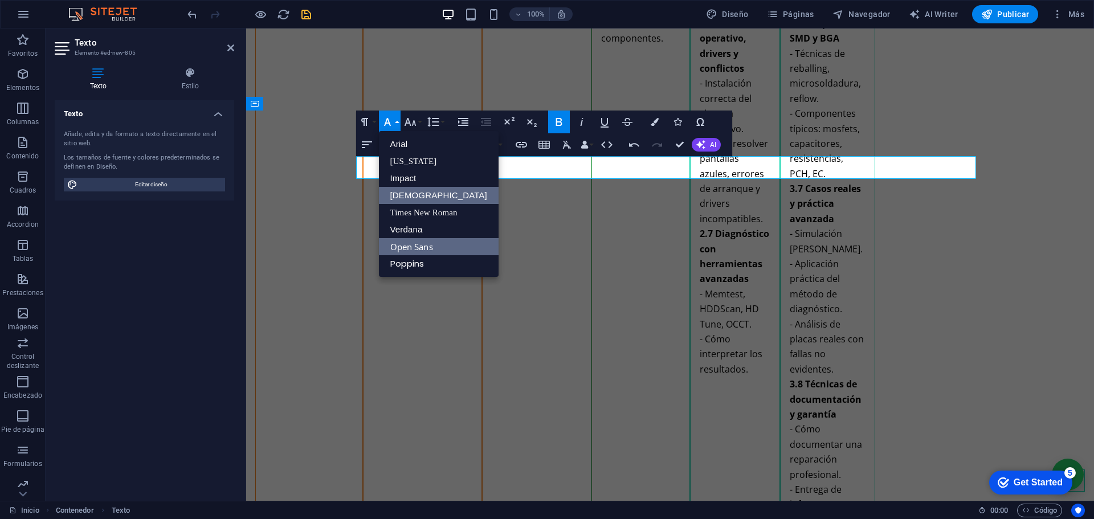
scroll to position [0, 0]
click at [414, 180] on link "Impact" at bounding box center [439, 178] width 120 height 17
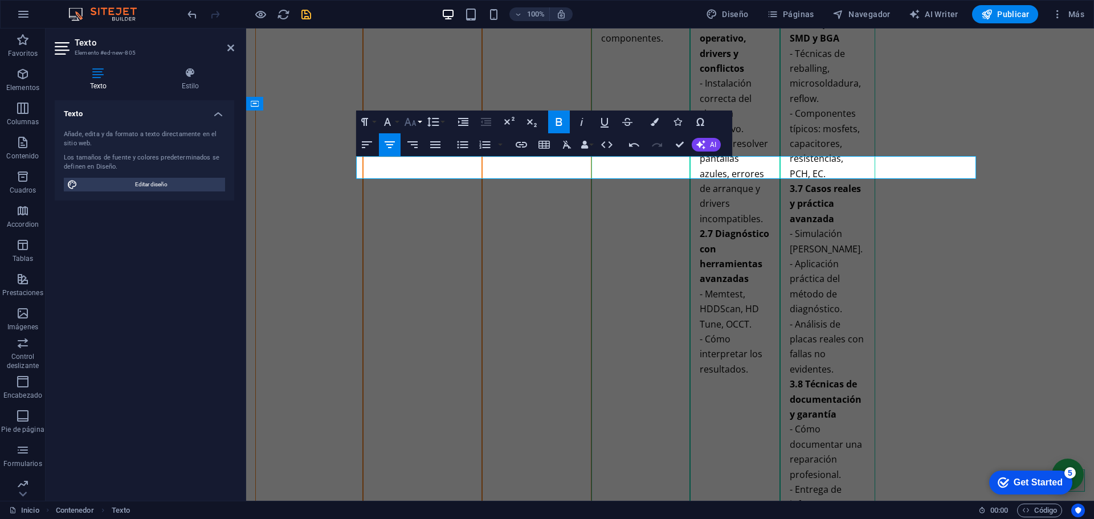
click at [413, 121] on icon "button" at bounding box center [411, 122] width 14 height 14
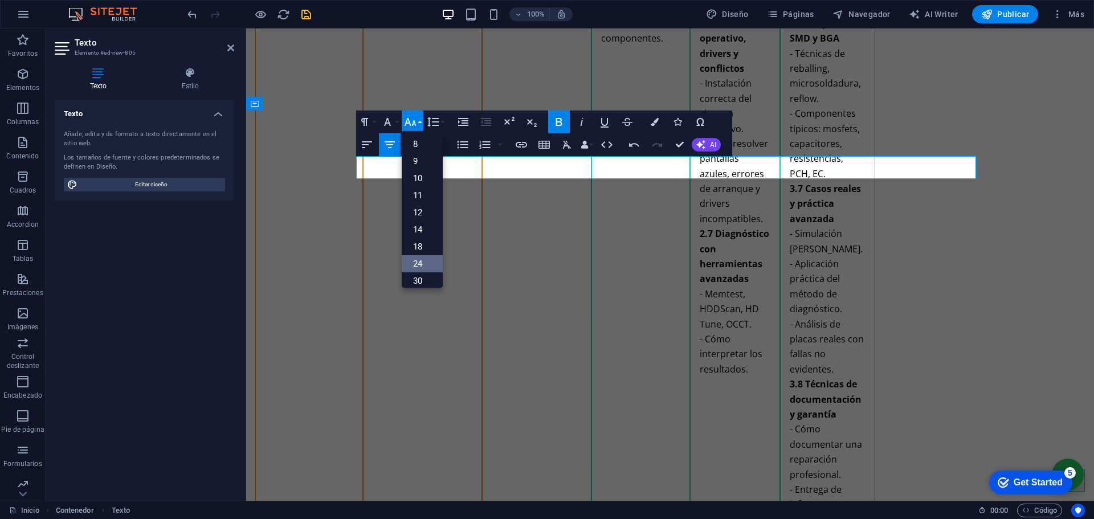
click at [419, 263] on link "24" at bounding box center [422, 263] width 41 height 17
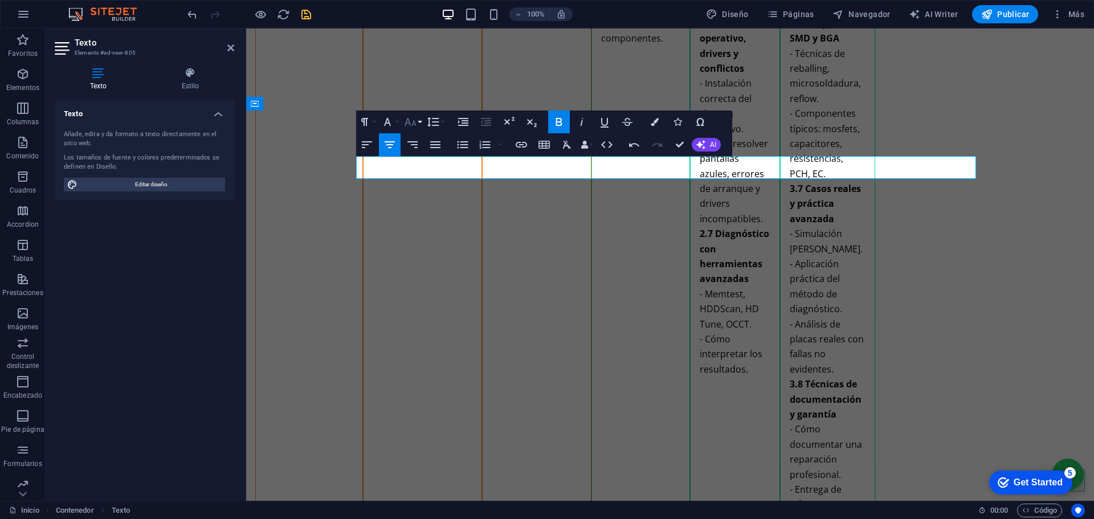
click at [414, 130] on button "Font Size" at bounding box center [413, 122] width 22 height 23
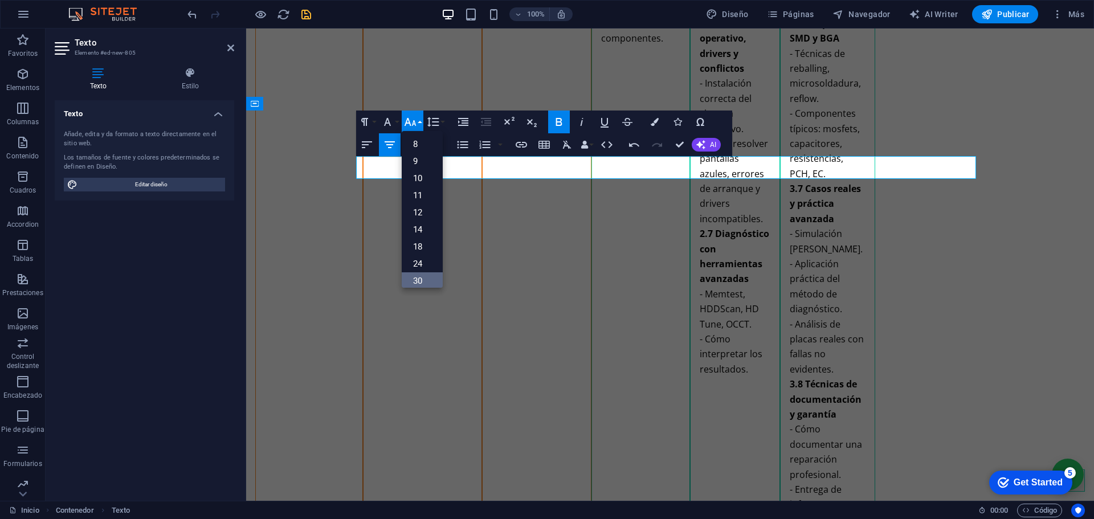
click at [420, 279] on link "30" at bounding box center [422, 280] width 41 height 17
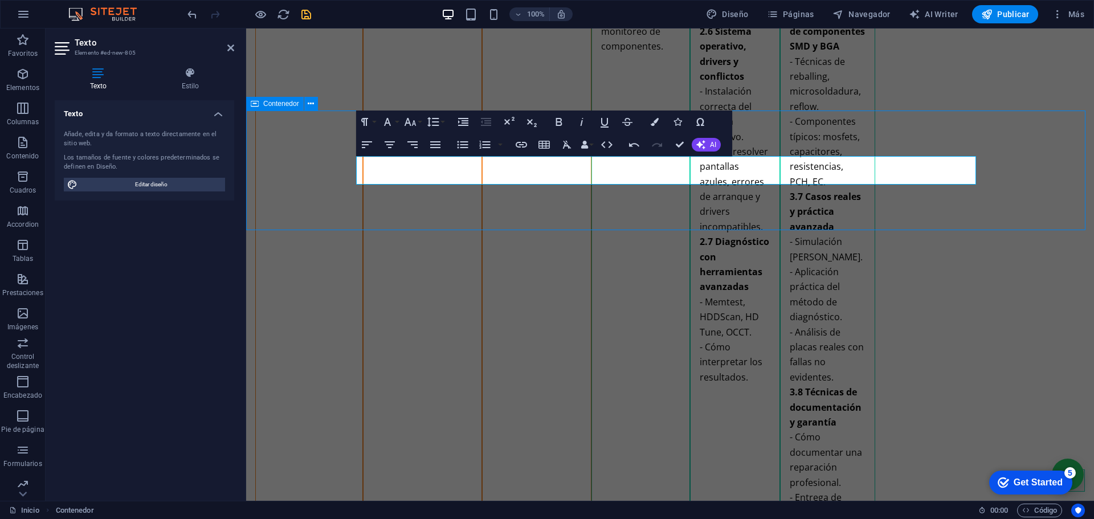
scroll to position [3915, 0]
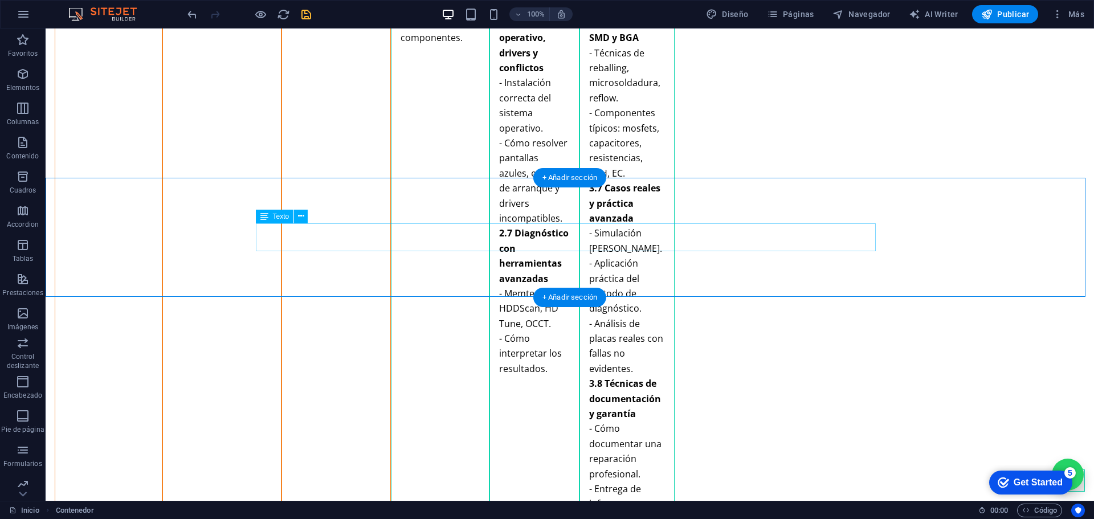
scroll to position [3907, 0]
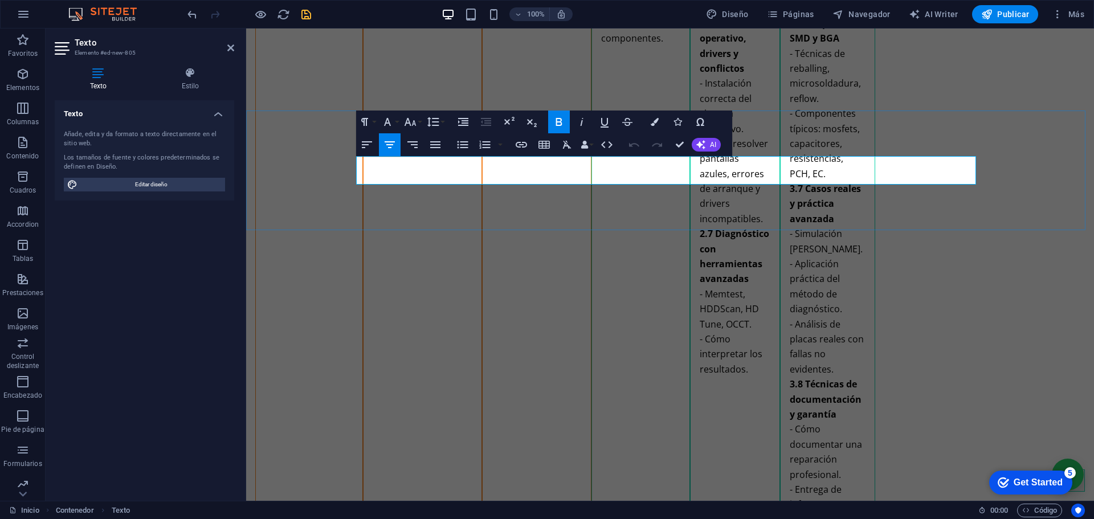
drag, startPoint x: 787, startPoint y: 170, endPoint x: 394, endPoint y: 160, distance: 392.9
click at [563, 123] on icon "button" at bounding box center [559, 122] width 14 height 14
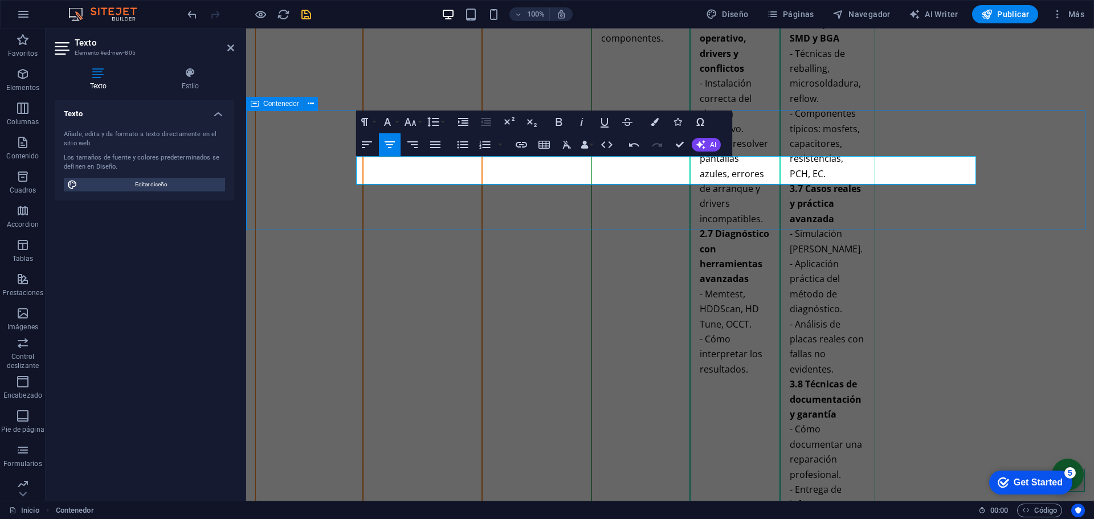
scroll to position [3983, 0]
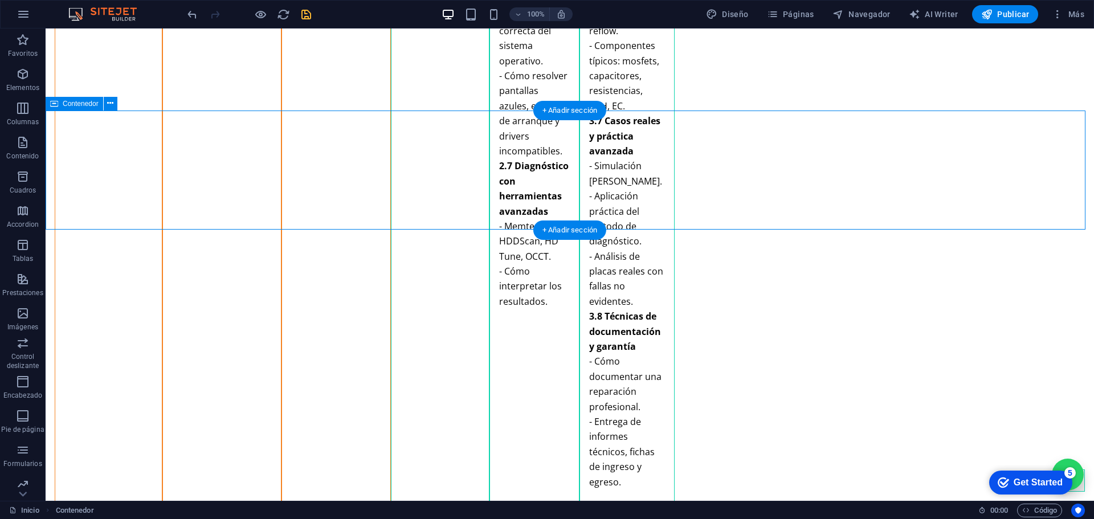
scroll to position [3974, 0]
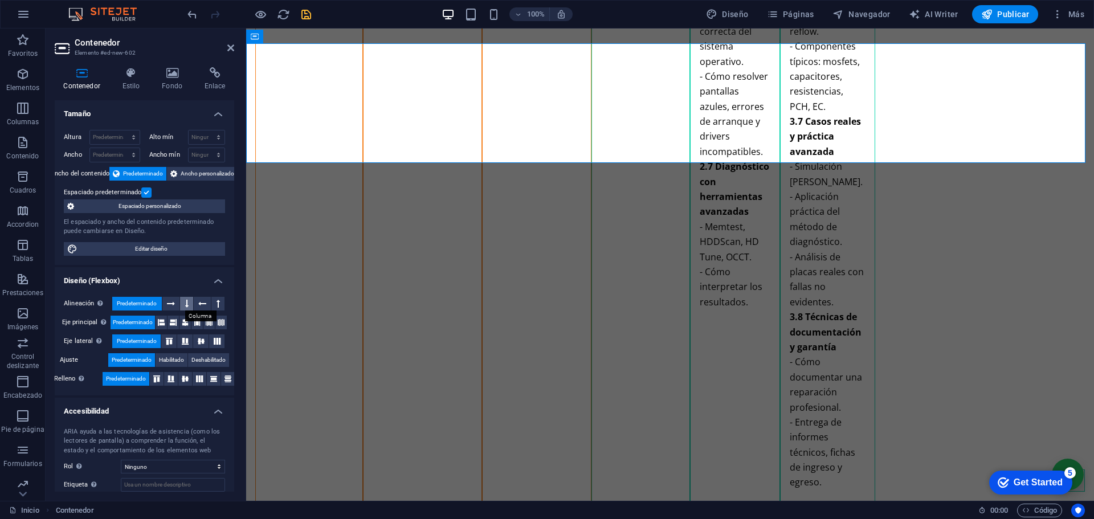
click at [186, 302] on icon at bounding box center [186, 304] width 3 height 14
click at [201, 302] on icon at bounding box center [202, 304] width 8 height 14
click at [196, 320] on icon at bounding box center [197, 323] width 7 height 14
click at [182, 323] on icon at bounding box center [185, 323] width 7 height 14
click at [173, 324] on icon at bounding box center [173, 323] width 7 height 14
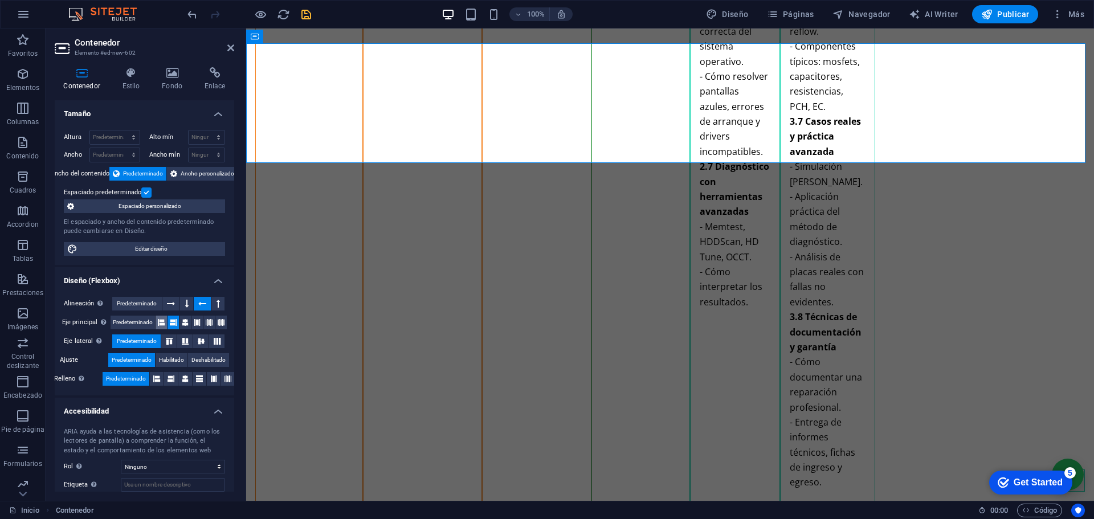
click at [159, 324] on icon at bounding box center [161, 323] width 7 height 14
click at [215, 321] on button at bounding box center [220, 323] width 11 height 14
click at [203, 321] on button at bounding box center [208, 323] width 11 height 14
click at [192, 323] on button at bounding box center [197, 323] width 11 height 14
click at [185, 342] on icon at bounding box center [185, 341] width 14 height 7
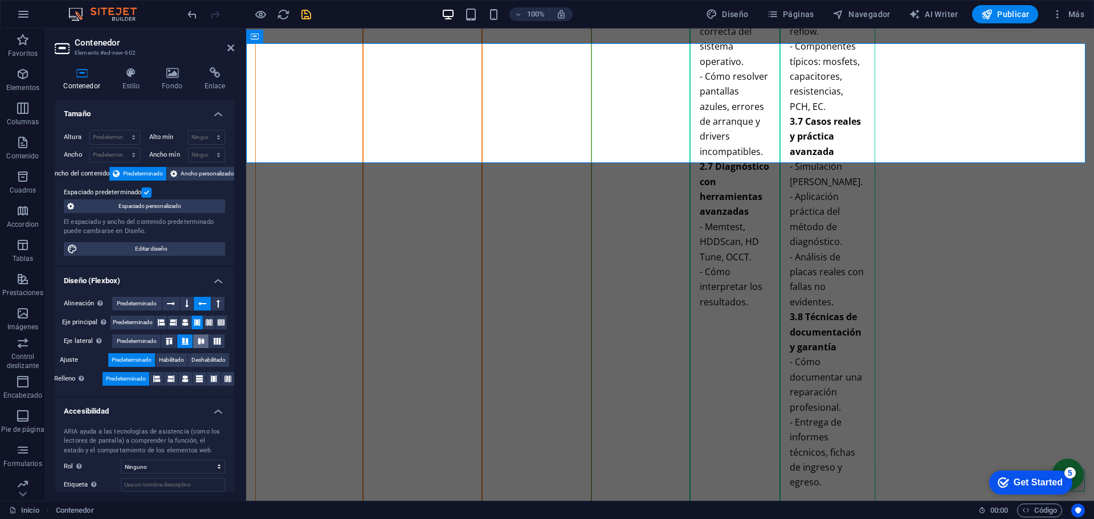
click at [200, 343] on icon at bounding box center [201, 341] width 14 height 7
click at [213, 341] on icon at bounding box center [217, 341] width 14 height 7
click at [169, 341] on icon at bounding box center [169, 341] width 14 height 7
click at [184, 341] on icon at bounding box center [185, 341] width 14 height 7
click at [186, 378] on icon at bounding box center [185, 379] width 7 height 14
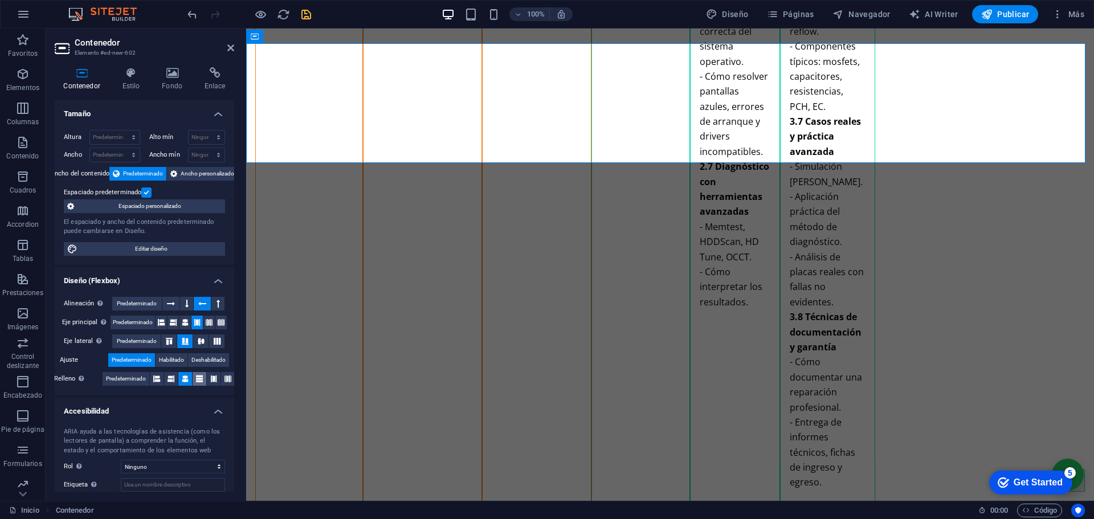
click at [201, 380] on icon at bounding box center [199, 379] width 7 height 14
click at [217, 380] on button at bounding box center [214, 379] width 14 height 14
click at [172, 381] on icon at bounding box center [171, 379] width 7 height 14
click at [156, 380] on icon at bounding box center [156, 379] width 7 height 14
click at [189, 382] on button at bounding box center [185, 379] width 14 height 14
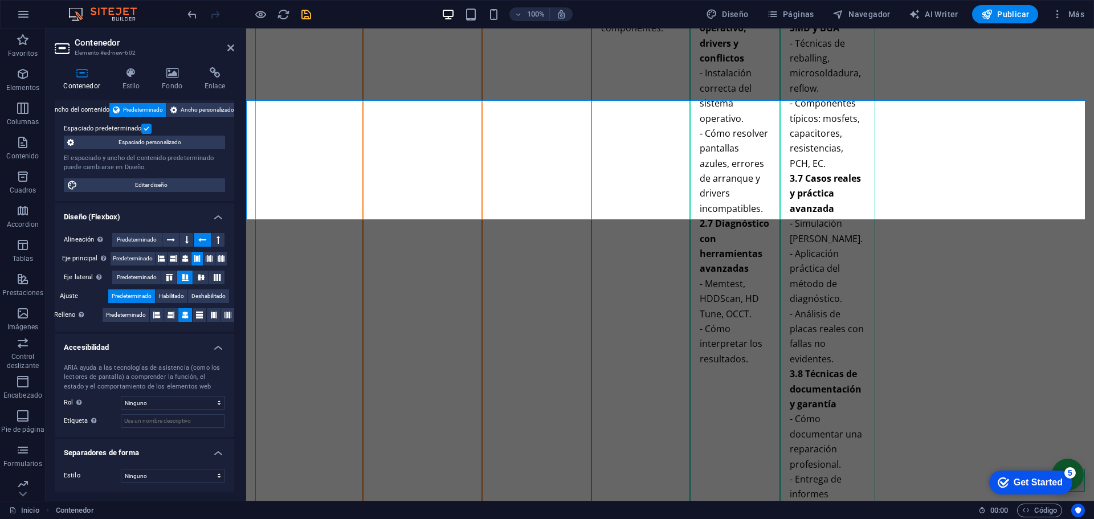
scroll to position [0, 0]
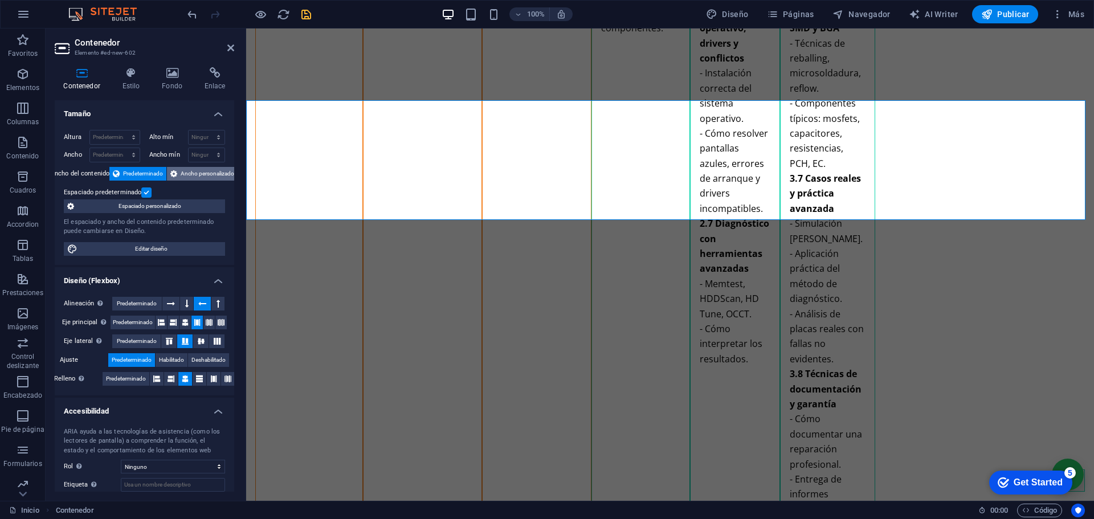
click at [190, 176] on span "Ancho personalizado" at bounding box center [208, 174] width 54 height 14
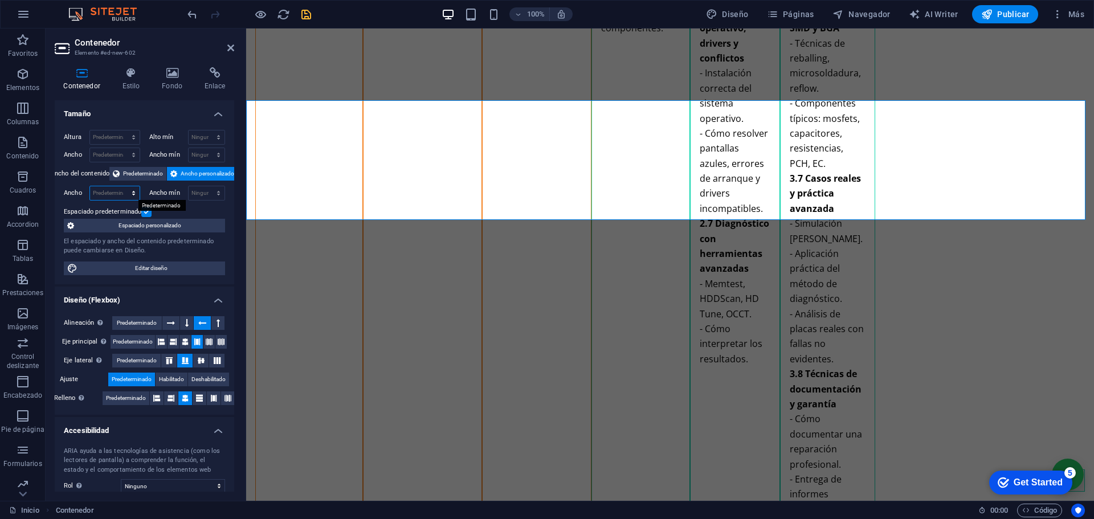
click at [132, 195] on select "Predeterminado px rem % em vh vw" at bounding box center [115, 193] width 50 height 14
select select "%"
click at [122, 186] on select "Predeterminado px rem % em vh vw" at bounding box center [115, 193] width 50 height 14
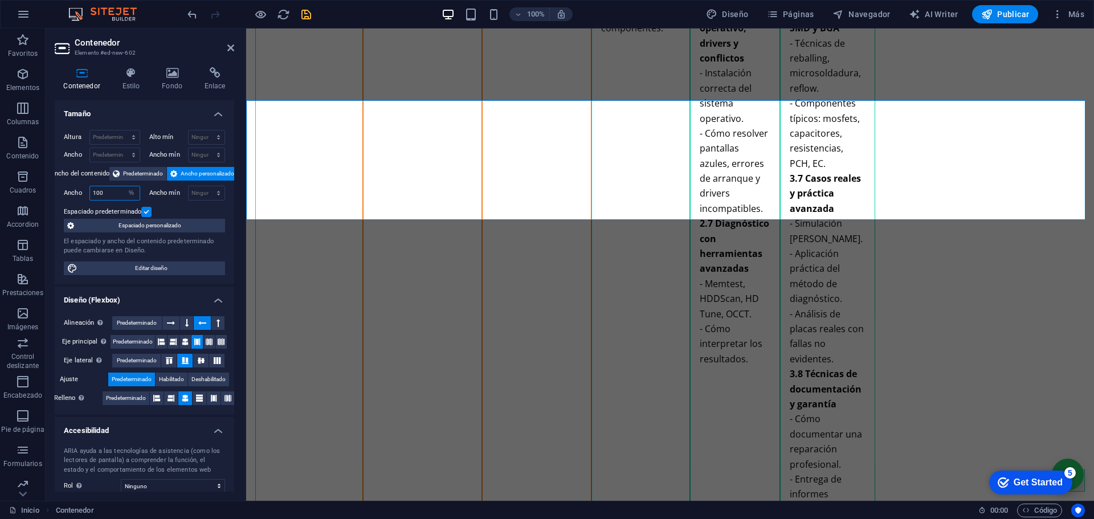
click at [118, 192] on input "100" at bounding box center [115, 193] width 50 height 14
drag, startPoint x: 120, startPoint y: 192, endPoint x: 91, endPoint y: 194, distance: 28.6
click at [91, 194] on input "100" at bounding box center [115, 193] width 50 height 14
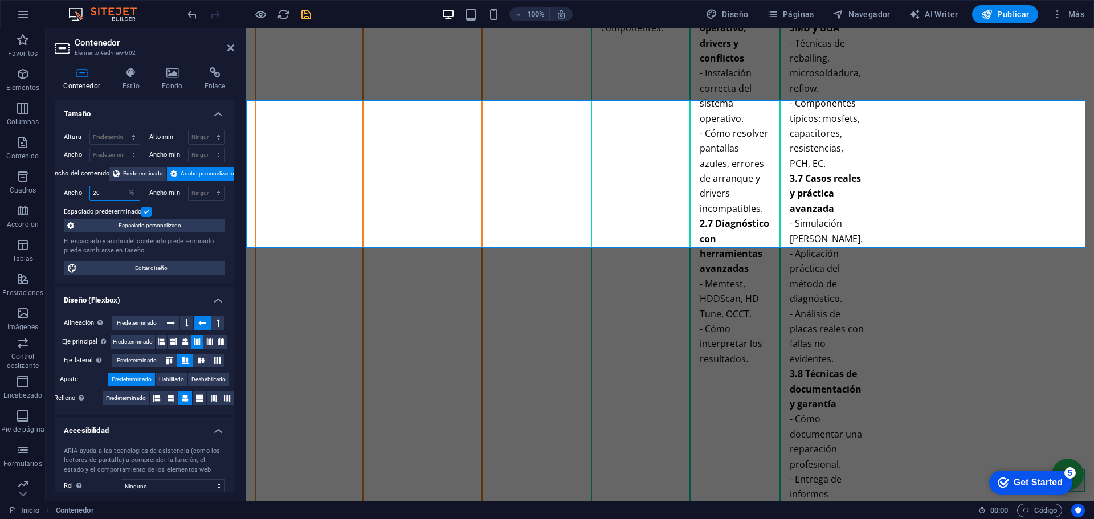
drag, startPoint x: 104, startPoint y: 192, endPoint x: 78, endPoint y: 194, distance: 26.8
click at [79, 194] on div "Ancho 20 Predeterminado px rem % em vh vw" at bounding box center [102, 193] width 76 height 15
type input "100"
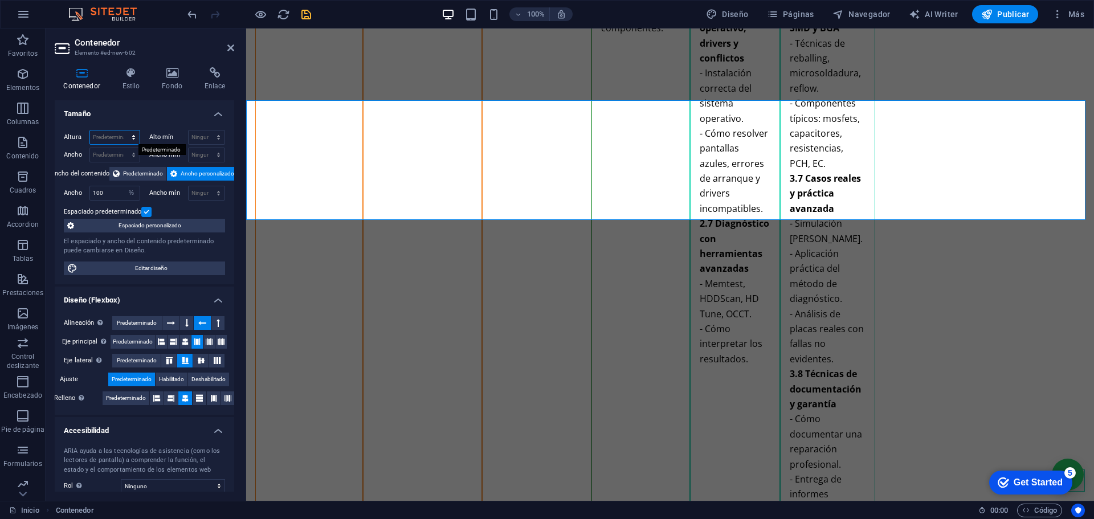
click at [111, 137] on select "Predeterminado px rem % vh vw" at bounding box center [115, 138] width 50 height 14
select select "%"
click at [122, 131] on select "Predeterminado px rem % vh vw" at bounding box center [115, 138] width 50 height 14
click at [115, 152] on select "Predeterminado px rem % em vh vw" at bounding box center [115, 155] width 50 height 14
click at [184, 137] on label "Alto mín" at bounding box center [168, 137] width 39 height 6
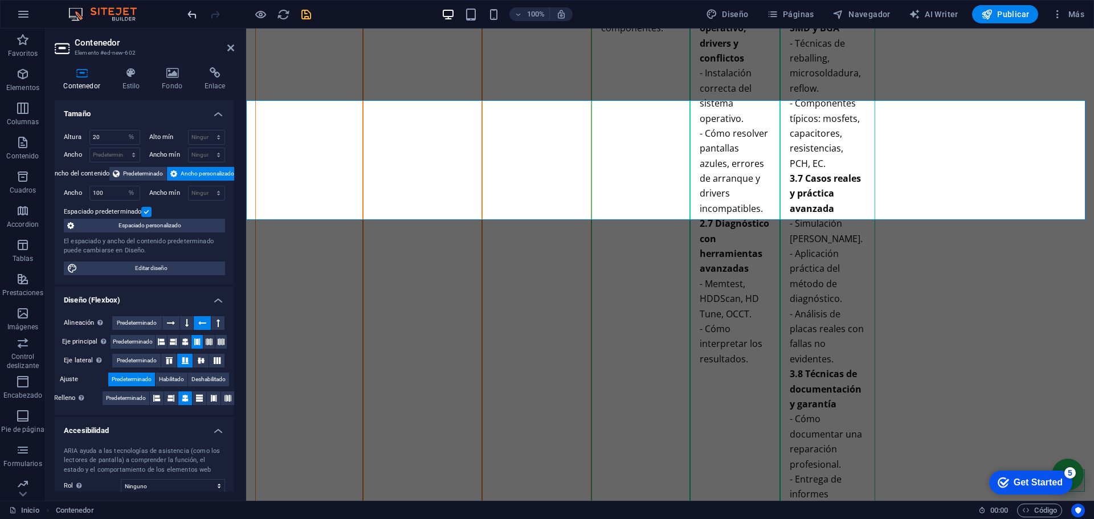
click at [190, 13] on icon "undo" at bounding box center [192, 14] width 13 height 13
type input "100"
click at [190, 13] on icon "undo" at bounding box center [192, 14] width 13 height 13
select select "DISABLED_OPTION_VALUE"
click at [190, 13] on icon "undo" at bounding box center [192, 14] width 13 height 13
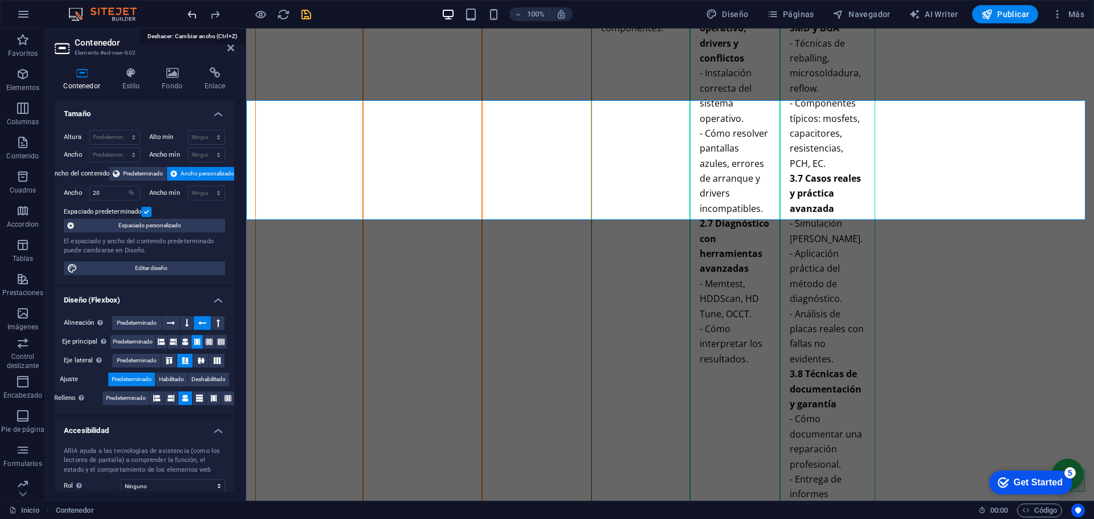
click at [190, 14] on icon "undo" at bounding box center [192, 14] width 13 height 13
type input "100"
click at [190, 14] on icon "undo" at bounding box center [192, 14] width 13 height 13
select select "DISABLED_OPTION_VALUE"
click at [190, 14] on icon "undo" at bounding box center [192, 14] width 13 height 13
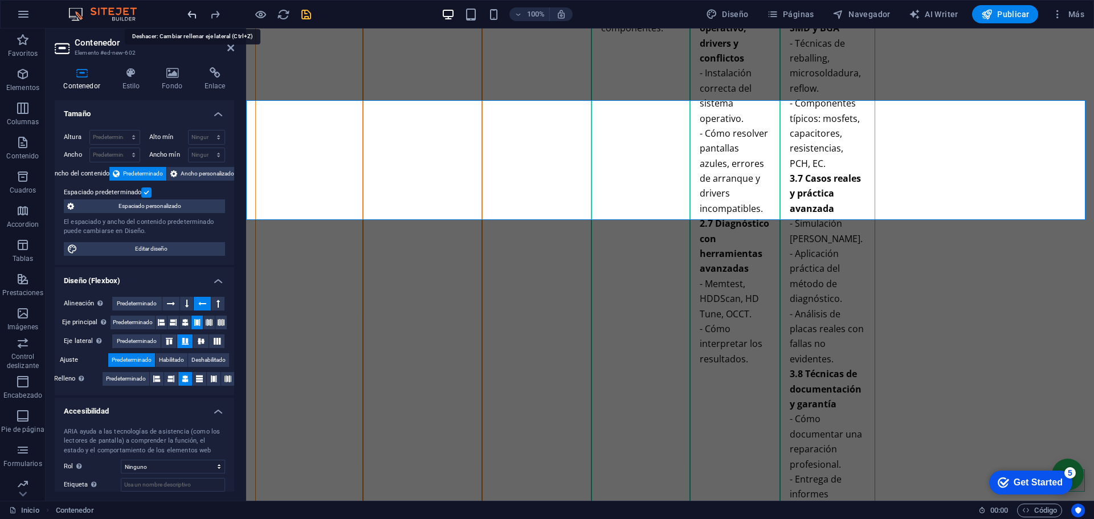
click at [190, 14] on icon "undo" at bounding box center [192, 14] width 13 height 13
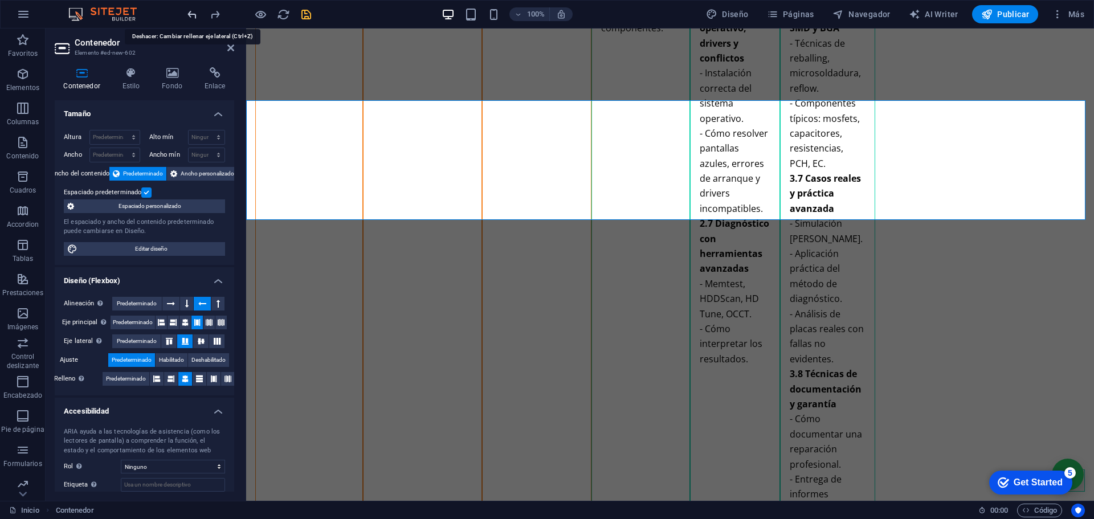
click at [190, 14] on icon "undo" at bounding box center [192, 14] width 13 height 13
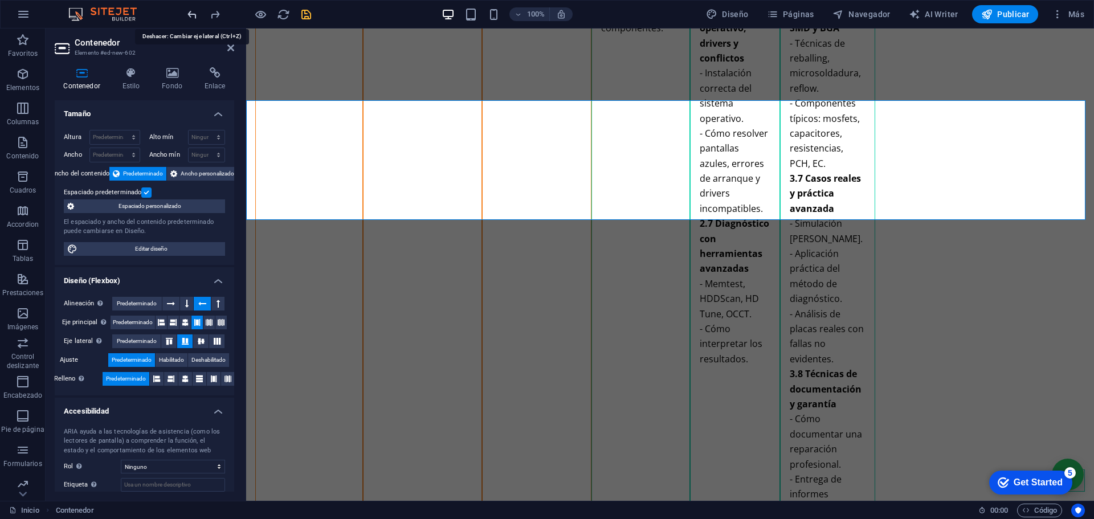
click at [190, 14] on icon "undo" at bounding box center [192, 14] width 13 height 13
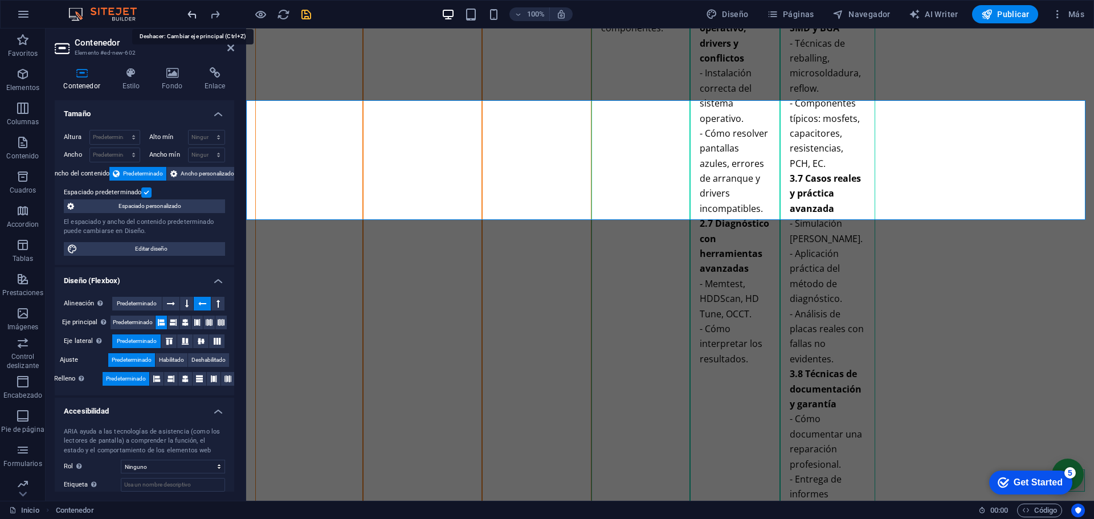
click at [190, 14] on icon "undo" at bounding box center [192, 14] width 13 height 13
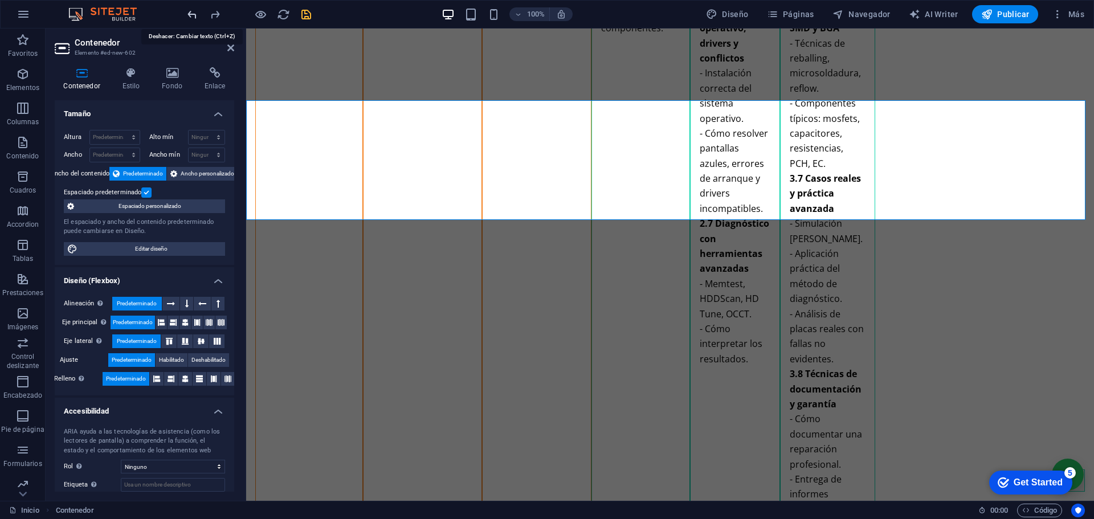
click at [190, 14] on icon "undo" at bounding box center [192, 14] width 13 height 13
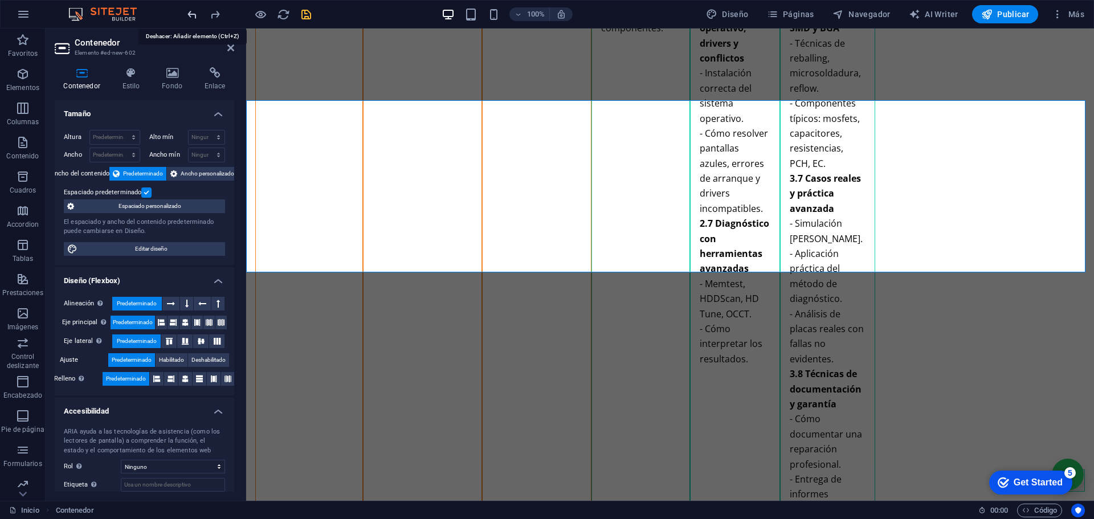
click at [190, 14] on icon "undo" at bounding box center [192, 14] width 13 height 13
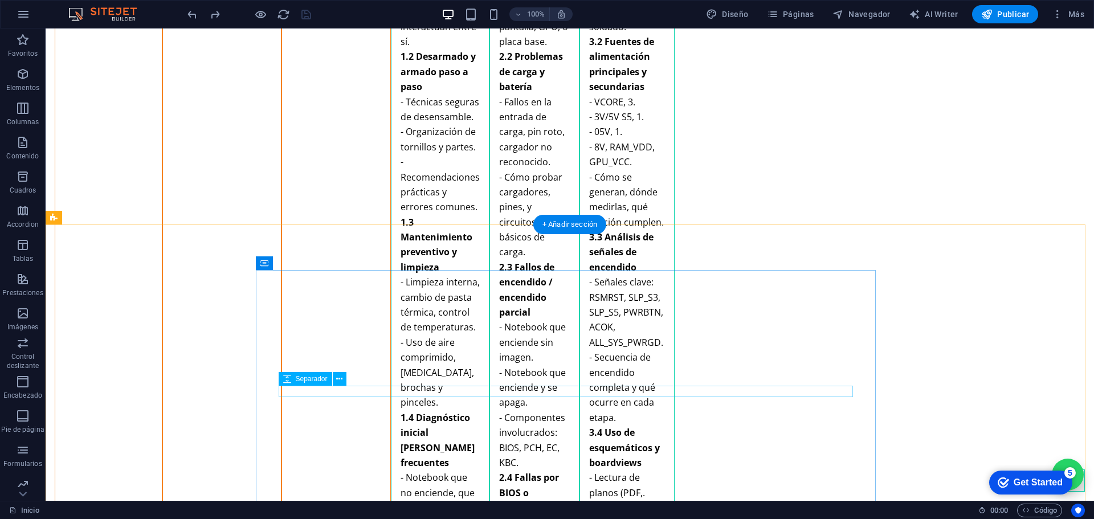
scroll to position [3119, 0]
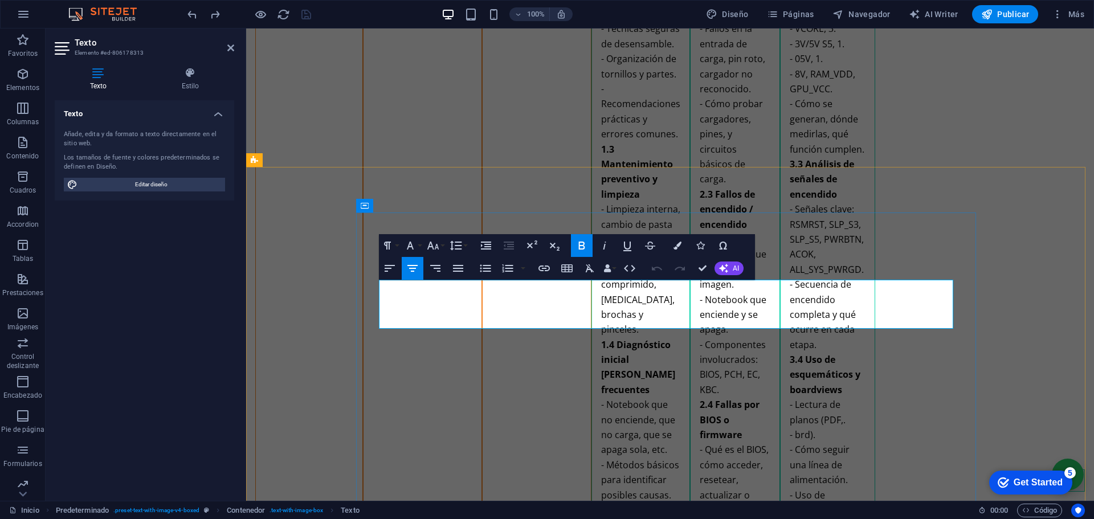
scroll to position [3111, 0]
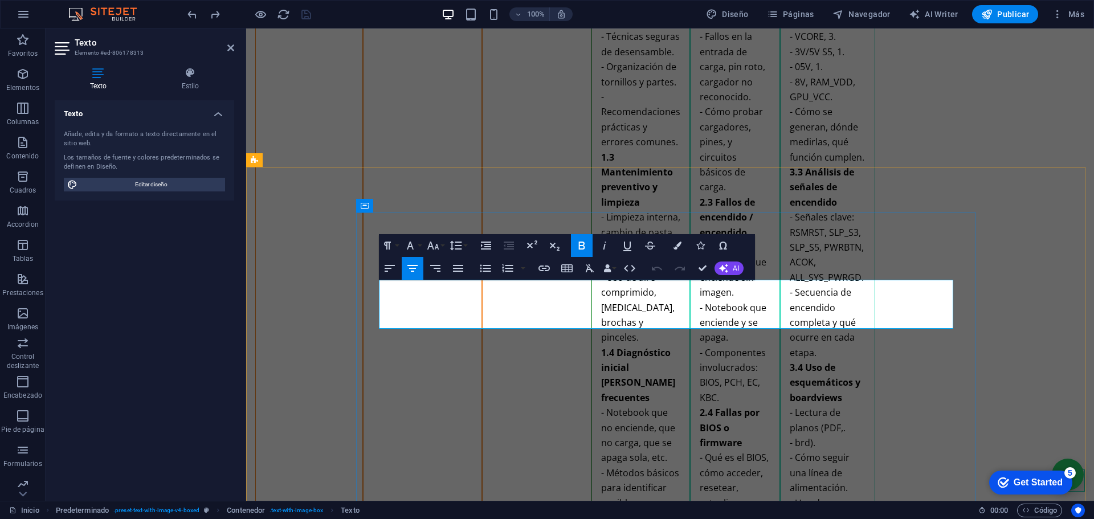
drag, startPoint x: 729, startPoint y: 289, endPoint x: 715, endPoint y: 290, distance: 13.7
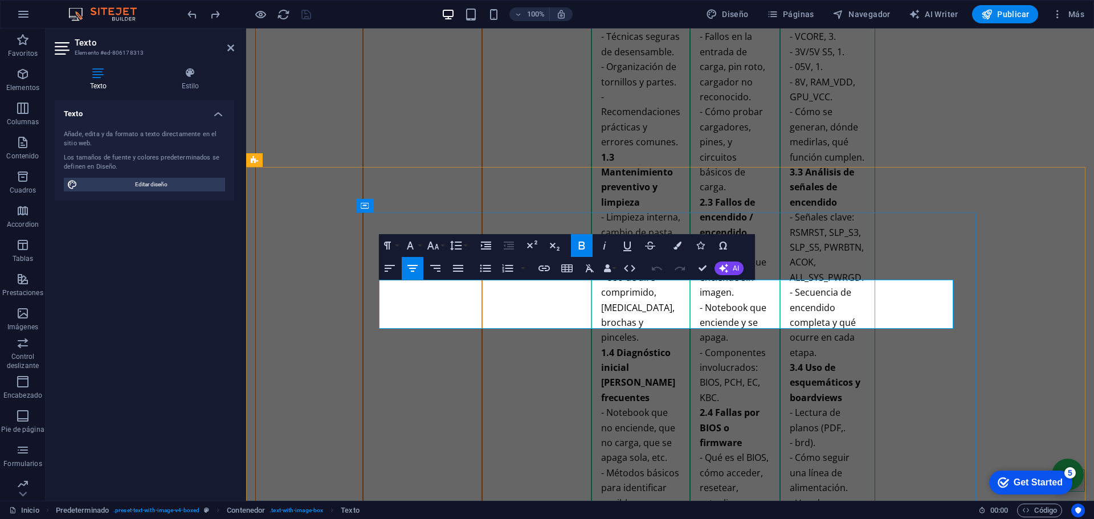
drag, startPoint x: 800, startPoint y: 323, endPoint x: 600, endPoint y: 327, distance: 200.1
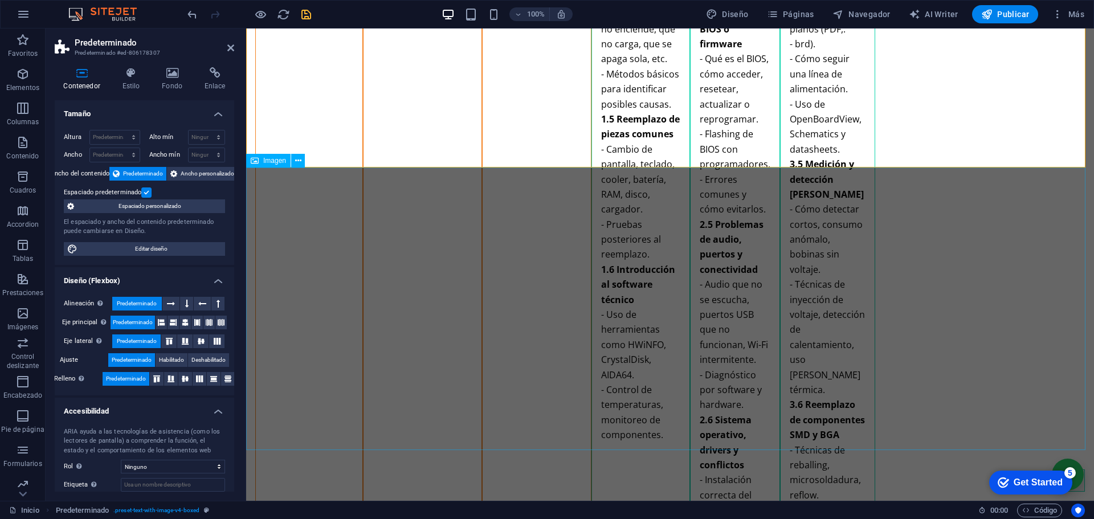
scroll to position [3567, 0]
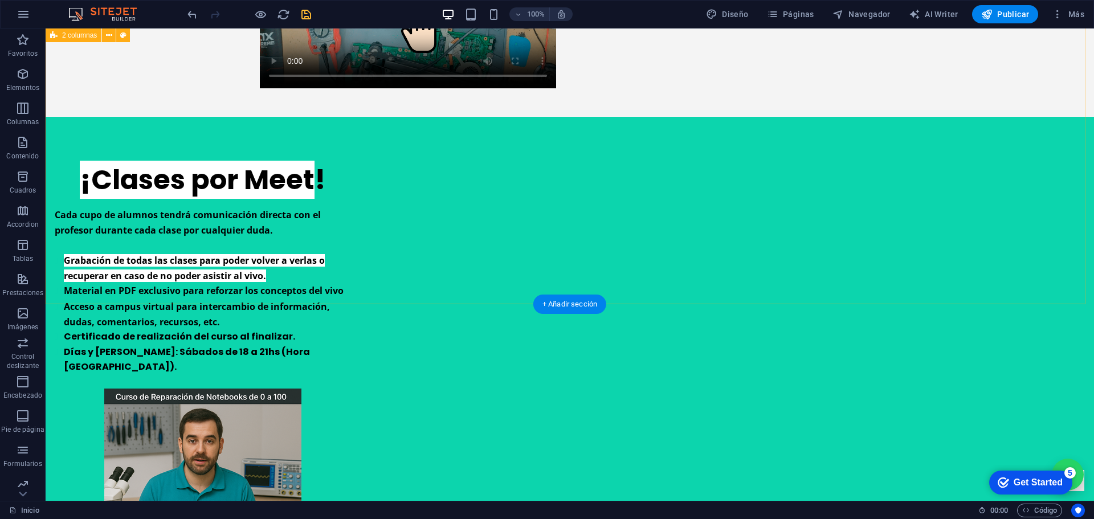
scroll to position [0, 0]
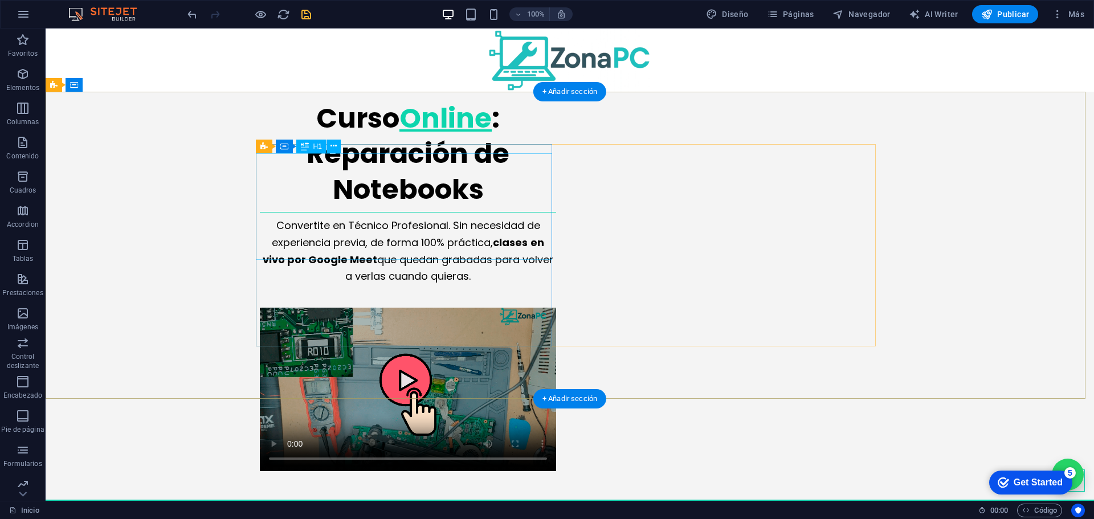
click at [477, 170] on div "Curso Online : Reparación de Notebooks" at bounding box center [408, 154] width 296 height 107
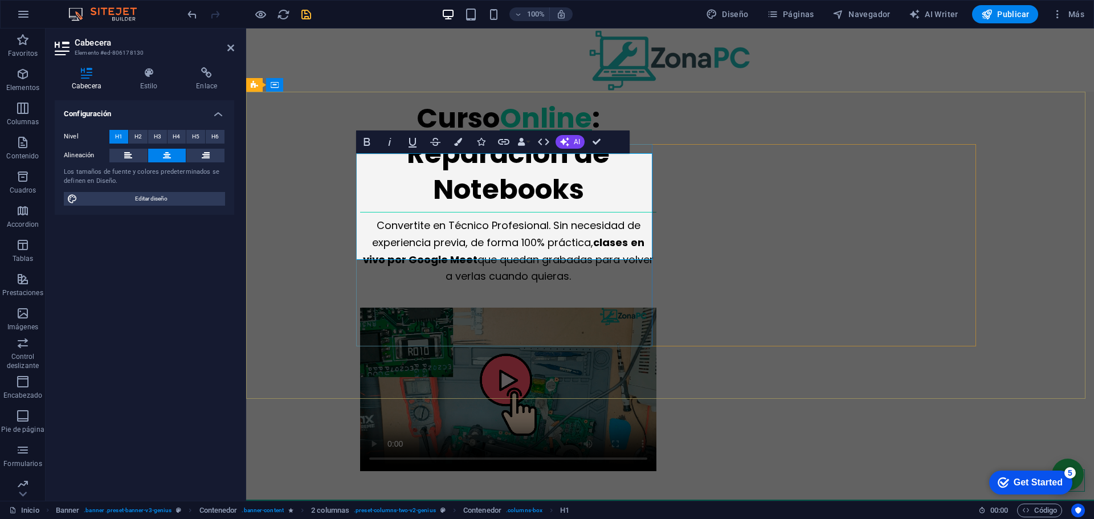
click at [592, 173] on h1 "Curso Online : Reparación de Notebooks" at bounding box center [508, 154] width 296 height 107
drag, startPoint x: 586, startPoint y: 174, endPoint x: 511, endPoint y: 169, distance: 75.4
click at [511, 169] on h1 "Curso Online : Reparación de Notebooks" at bounding box center [508, 154] width 296 height 107
click at [612, 205] on h1 "Curso Online : Reparación de Notebooks" at bounding box center [508, 154] width 296 height 107
click at [582, 207] on h1 "Curso Online : Reparación de Notebooks" at bounding box center [508, 154] width 296 height 107
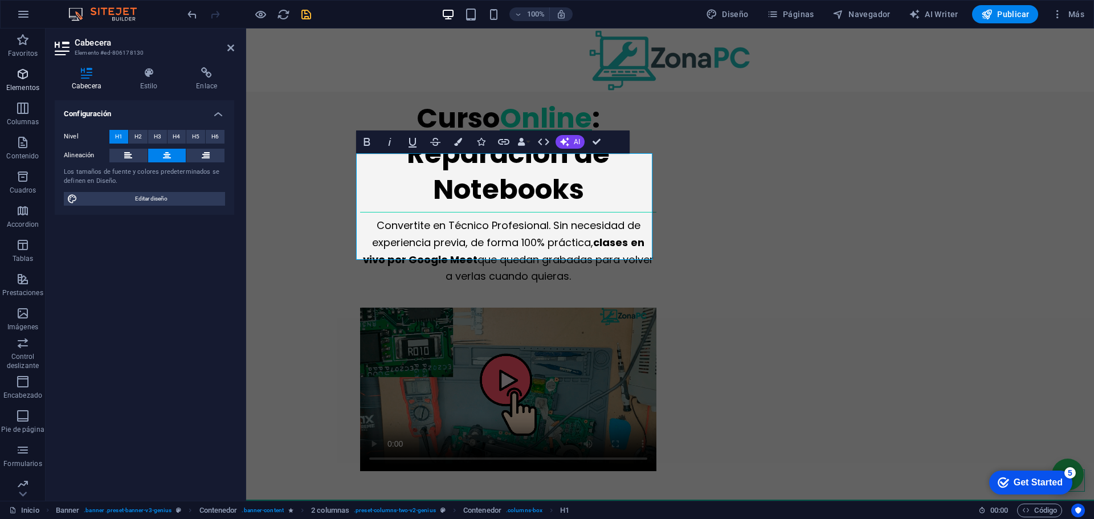
click at [23, 83] on span "Elementos" at bounding box center [23, 80] width 46 height 27
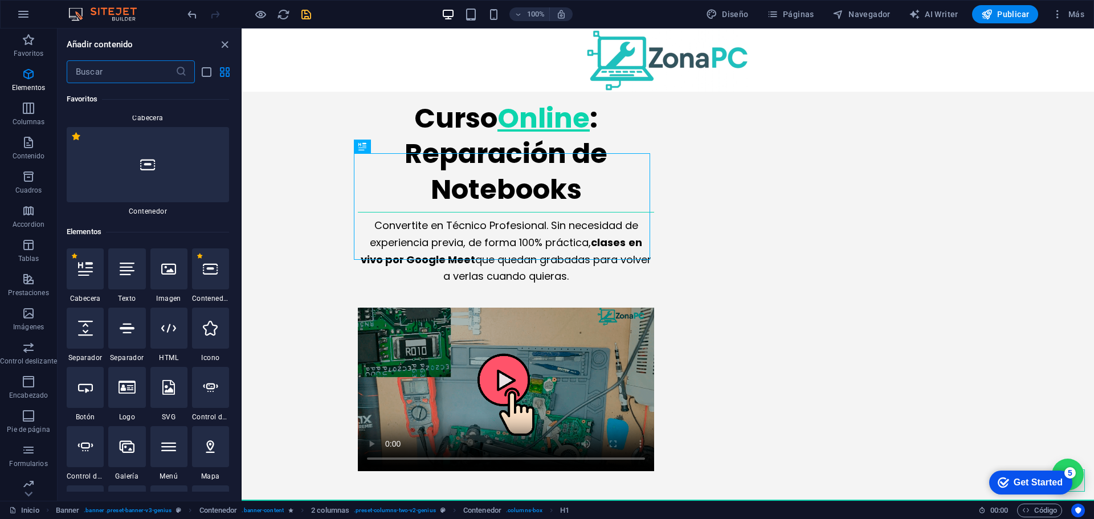
scroll to position [215, 0]
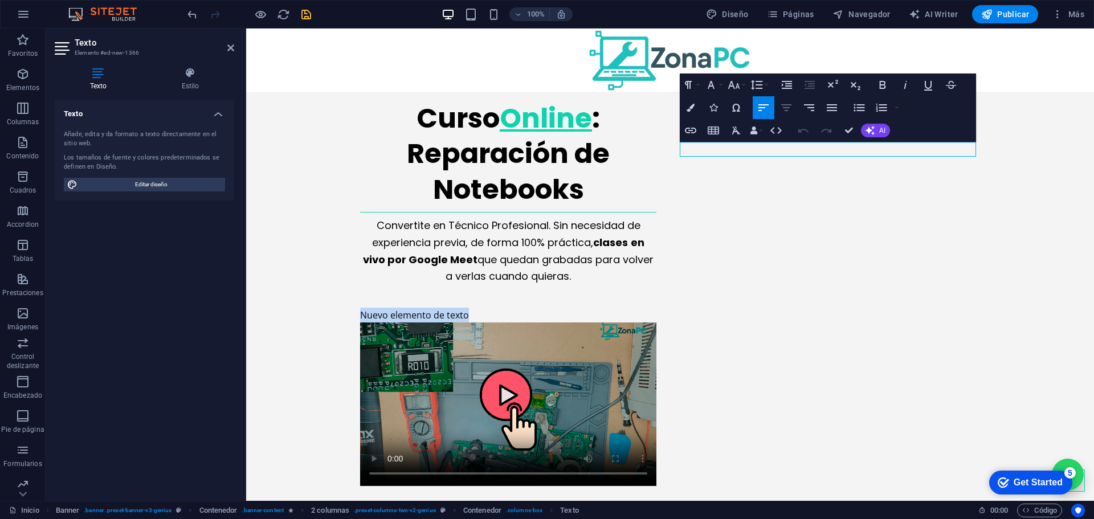
click at [796, 108] on button "Align Center" at bounding box center [787, 107] width 22 height 23
click at [787, 105] on icon "button" at bounding box center [786, 107] width 10 height 7
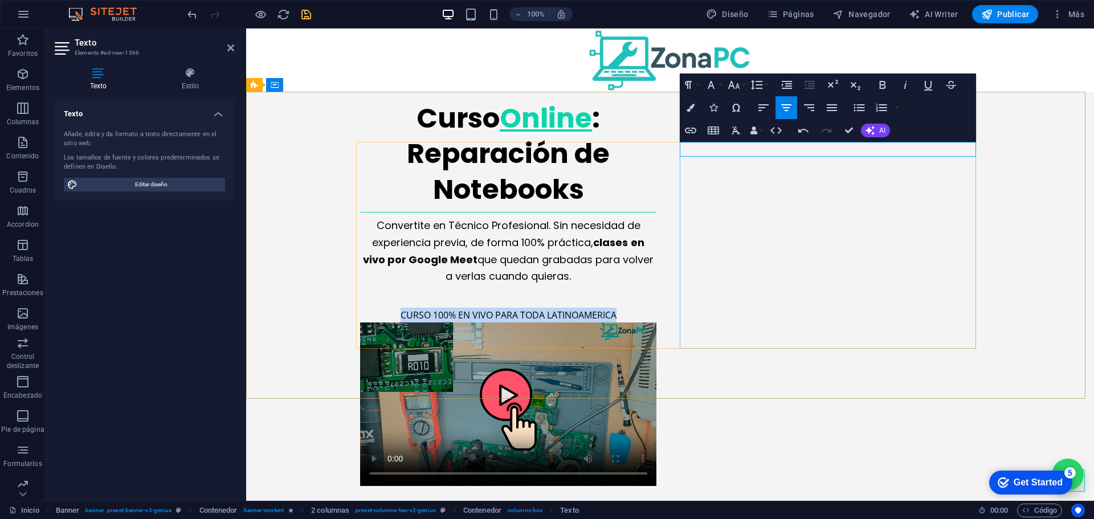
drag, startPoint x: 942, startPoint y: 149, endPoint x: 620, endPoint y: 140, distance: 322.2
click at [620, 140] on div "Curso Online : Reparación de Notebooks Convertite en Técnico Profesional. Sin n…" at bounding box center [670, 303] width 848 height 423
click at [885, 83] on icon "button" at bounding box center [883, 85] width 6 height 8
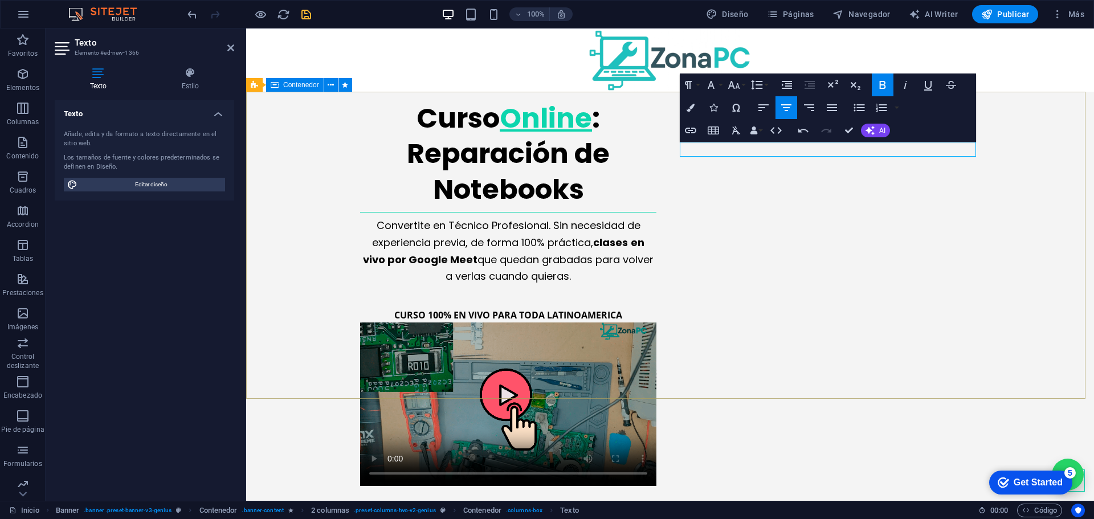
click at [1029, 194] on div "Curso Online : Reparación de Notebooks Convertite en Técnico Profesional. Sin n…" at bounding box center [670, 303] width 848 height 423
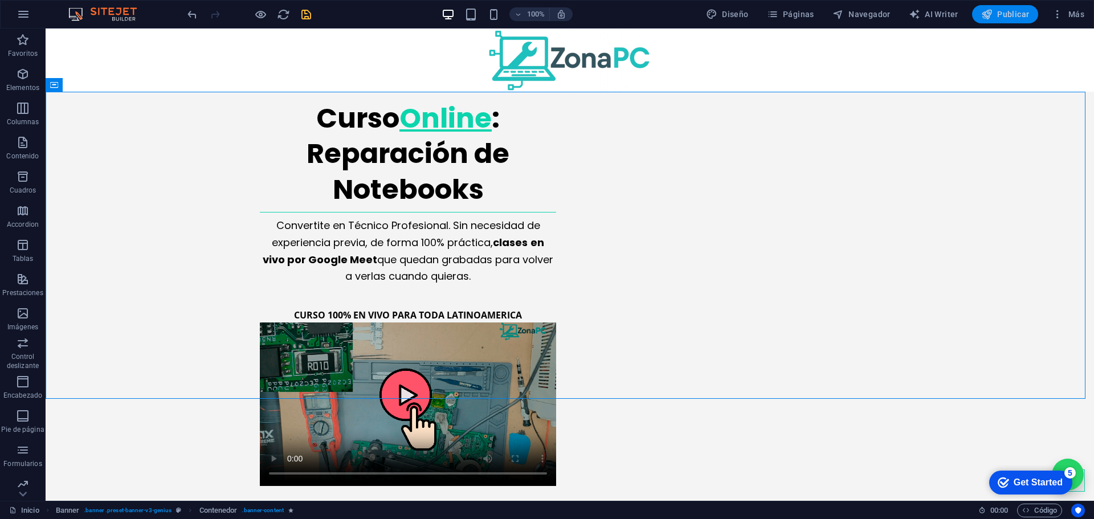
click at [1008, 18] on span "Publicar" at bounding box center [1006, 14] width 48 height 11
